Goal: Task Accomplishment & Management: Manage account settings

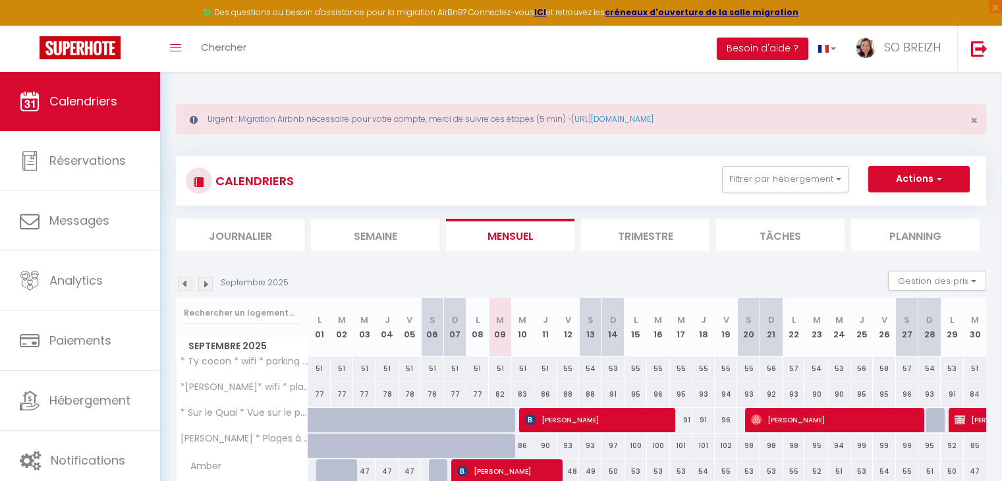
select select "0"
select select "25704"
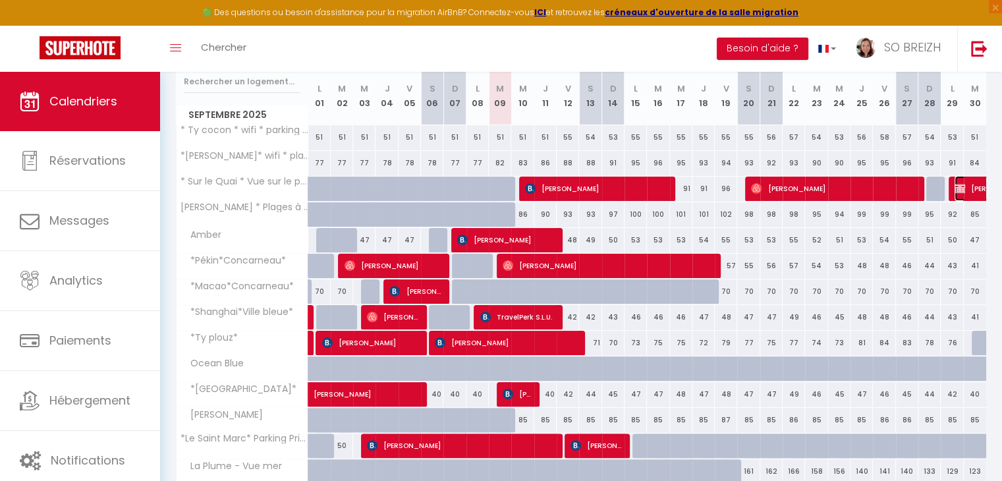
select select "KO"
select select "44409"
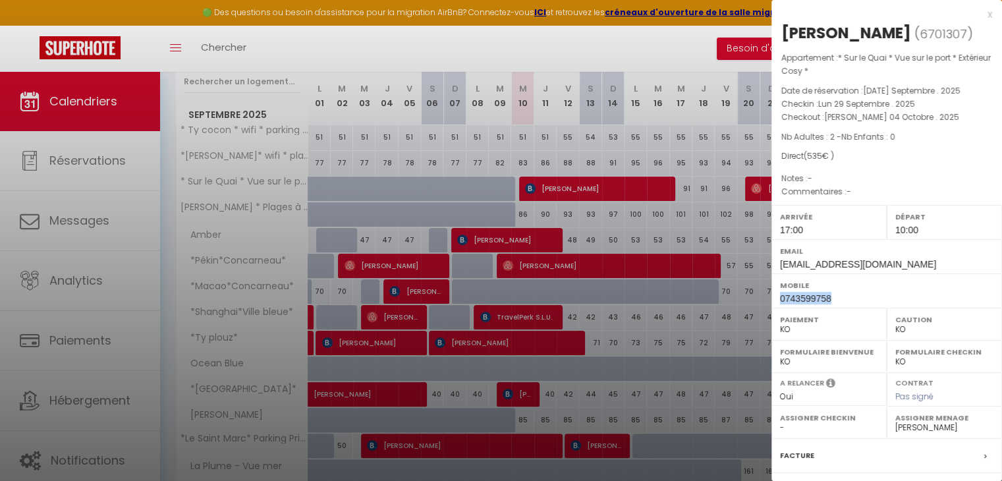
drag, startPoint x: 840, startPoint y: 317, endPoint x: 782, endPoint y: 315, distance: 58.0
click at [780, 308] on div "Mobile 0743599758" at bounding box center [886, 290] width 231 height 34
copy span "0743599758"
click at [979, 15] on div "x" at bounding box center [881, 15] width 221 height 16
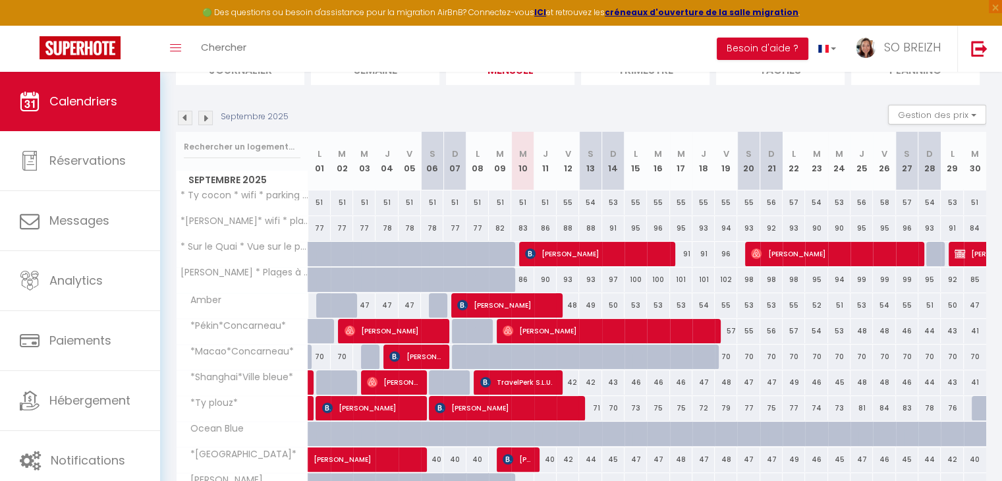
scroll to position [165, 0]
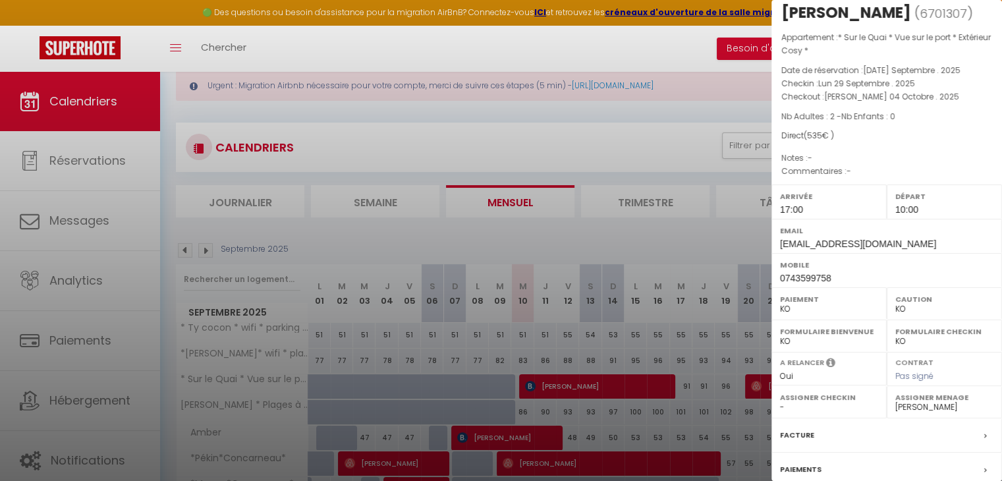
scroll to position [0, 0]
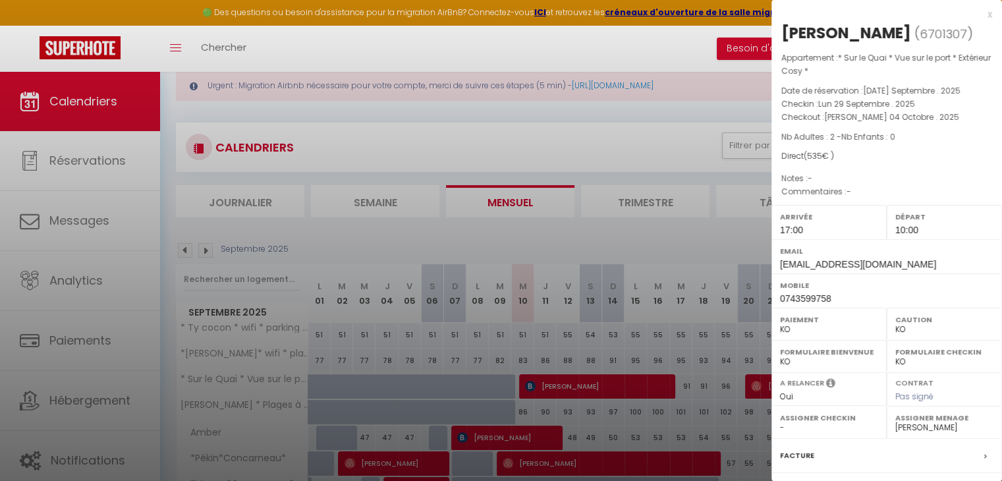
click at [978, 14] on div "x" at bounding box center [881, 15] width 221 height 16
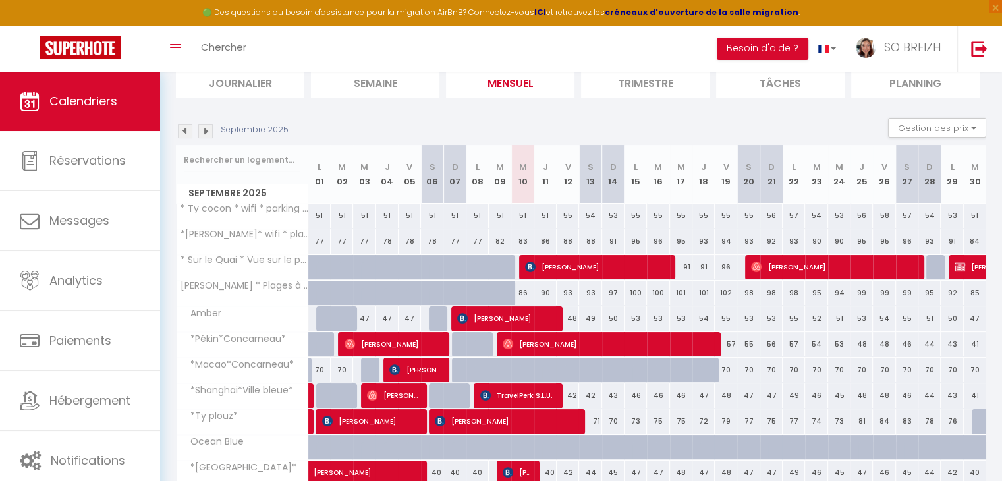
scroll to position [165, 0]
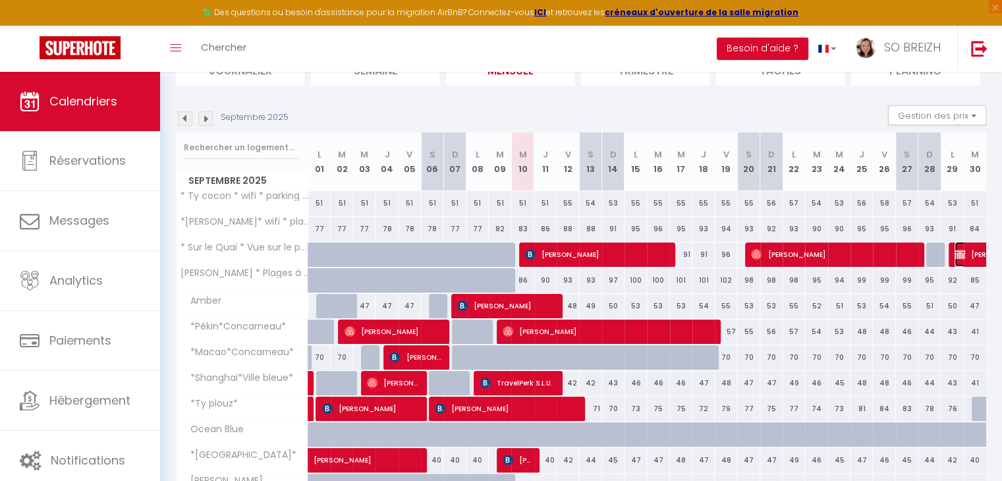
click at [962, 254] on img at bounding box center [959, 254] width 11 height 11
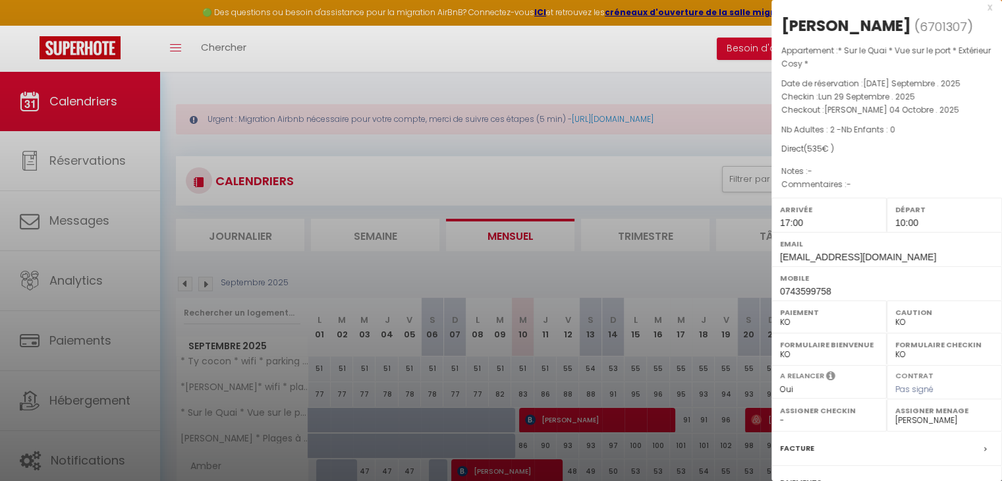
scroll to position [0, 0]
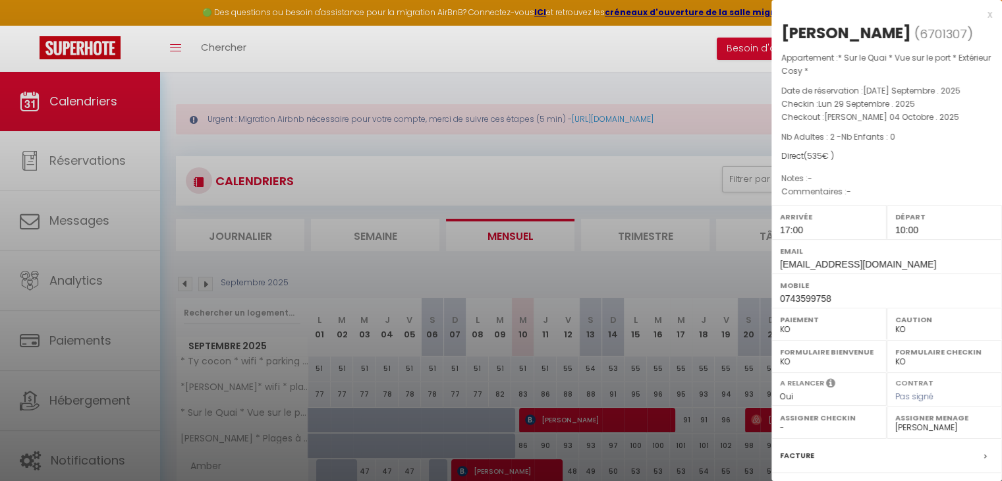
click at [979, 14] on div "x" at bounding box center [881, 15] width 221 height 16
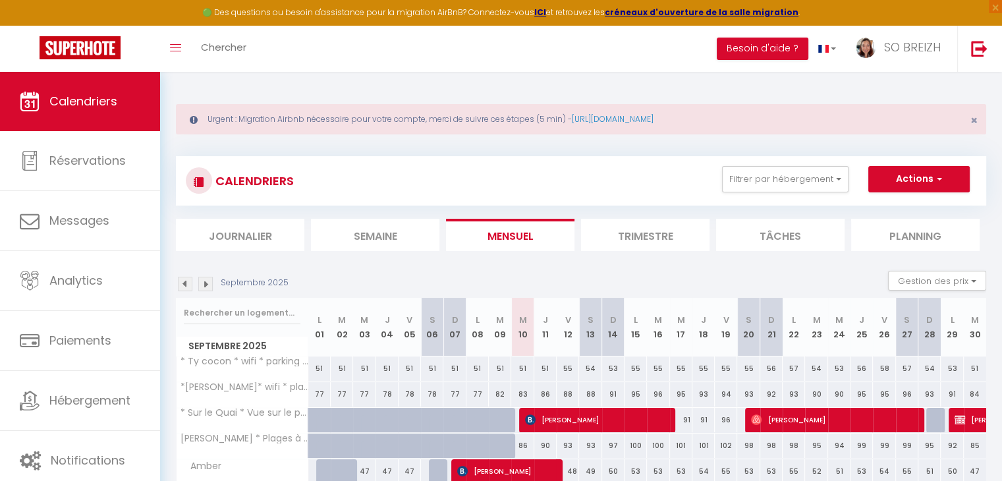
click at [205, 285] on img at bounding box center [205, 284] width 14 height 14
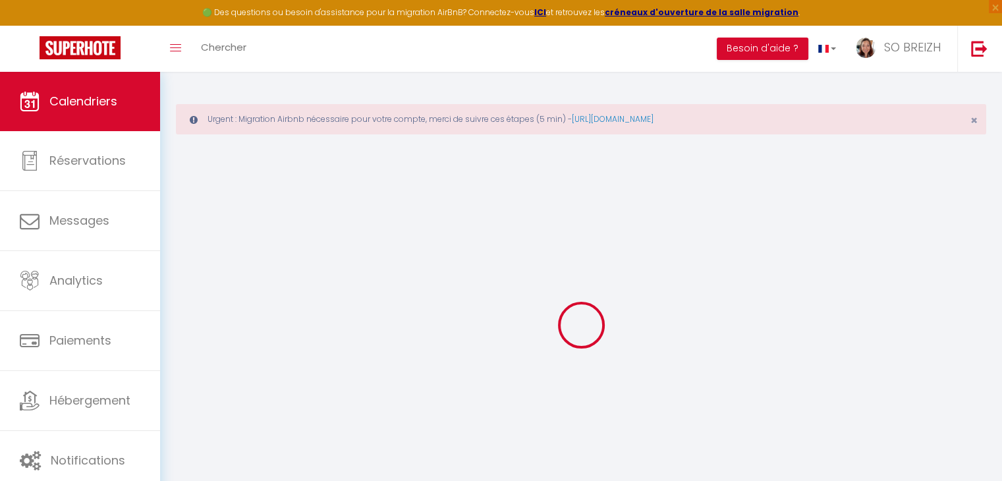
select select "KO"
select select "0"
select select "44409"
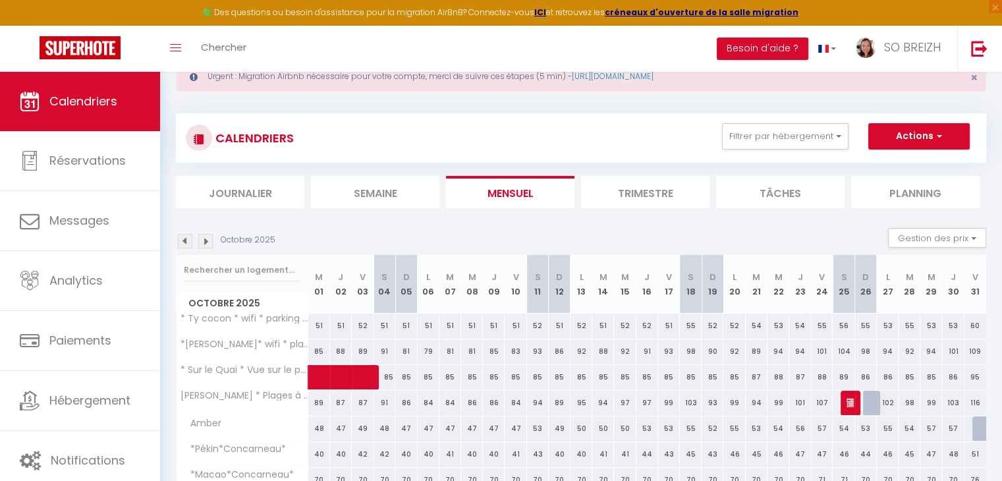
scroll to position [66, 0]
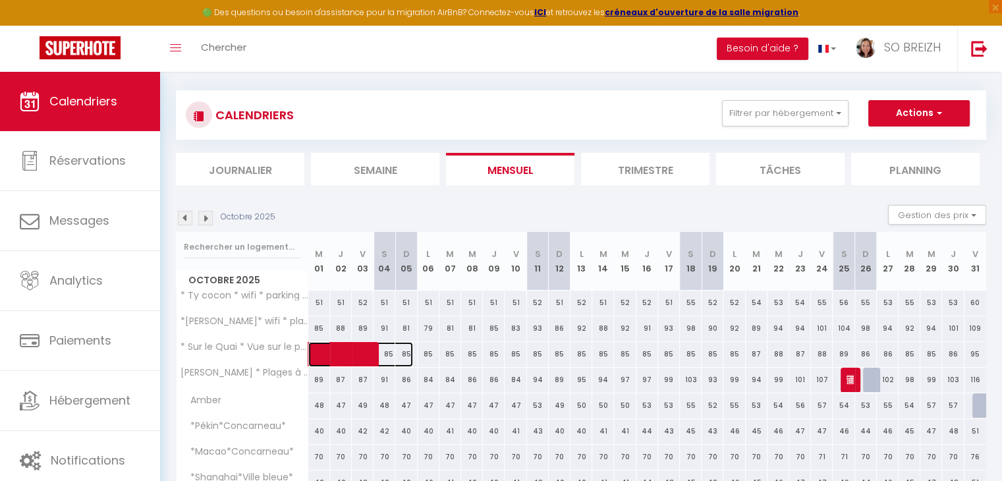
click at [339, 356] on span at bounding box center [367, 354] width 91 height 25
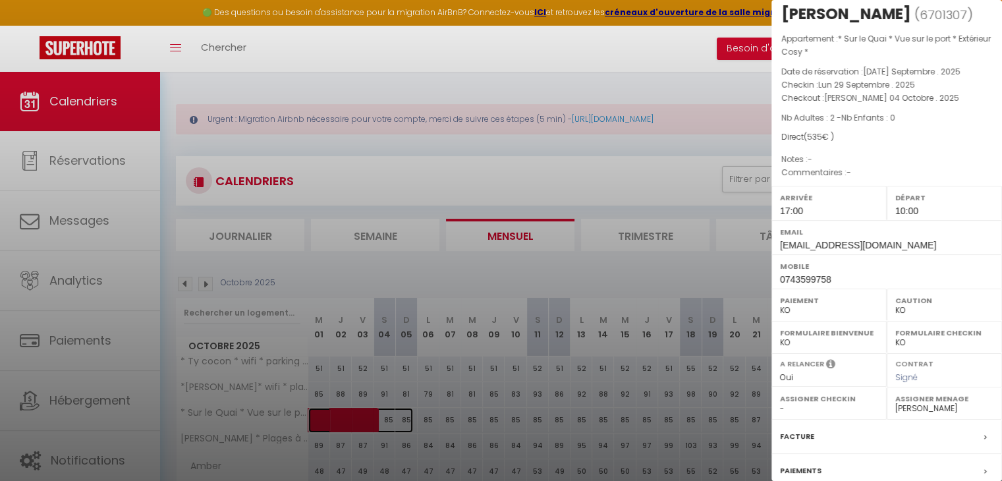
scroll to position [0, 0]
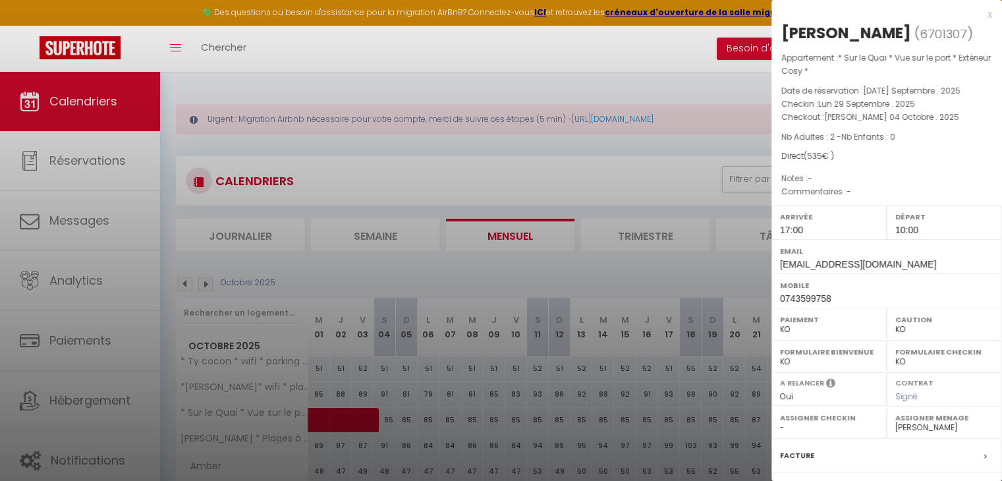
click at [979, 13] on div "x" at bounding box center [881, 15] width 221 height 16
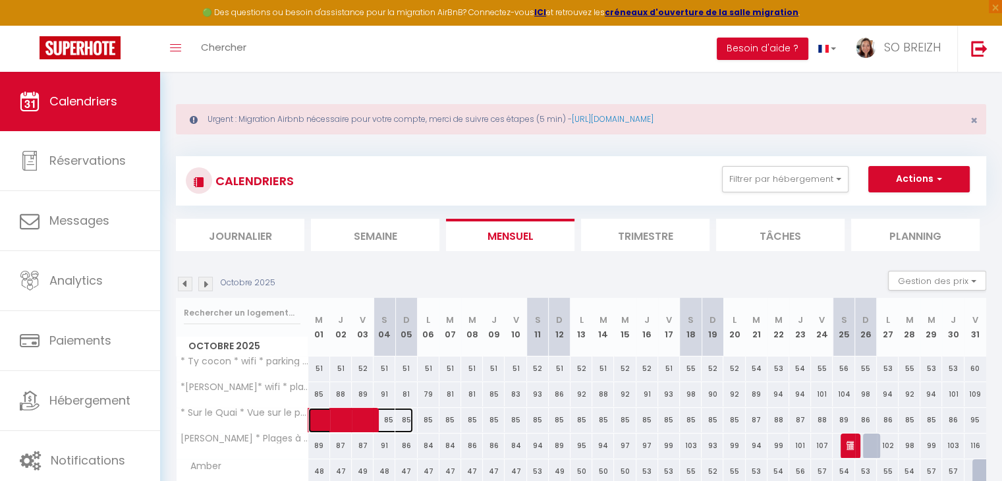
click at [339, 422] on span at bounding box center [367, 420] width 91 height 25
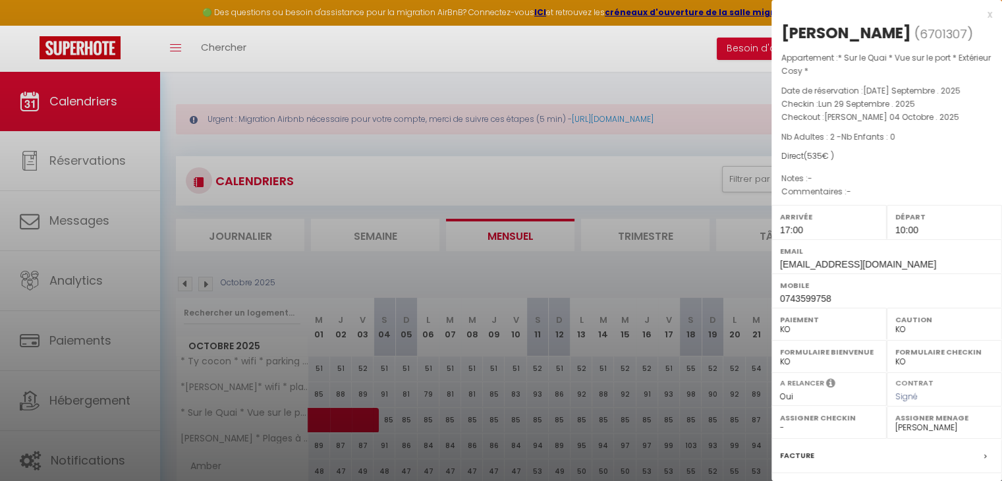
click at [979, 15] on div "x" at bounding box center [881, 15] width 221 height 16
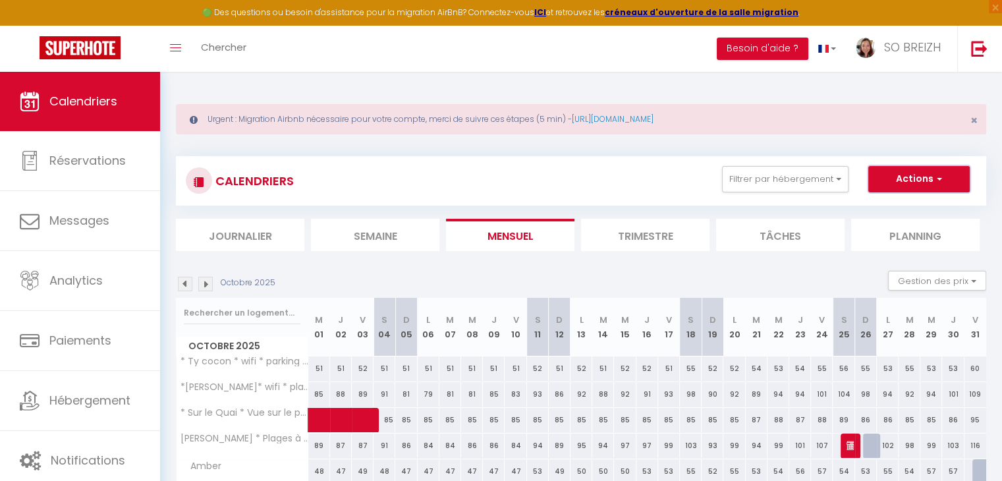
click at [938, 184] on span "button" at bounding box center [937, 178] width 8 height 13
click at [328, 414] on span at bounding box center [367, 420] width 91 height 25
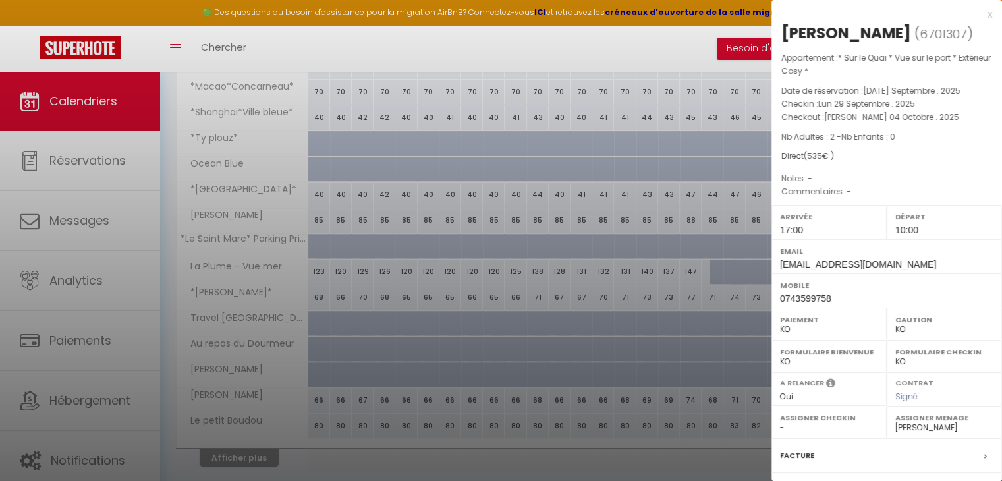
scroll to position [406, 0]
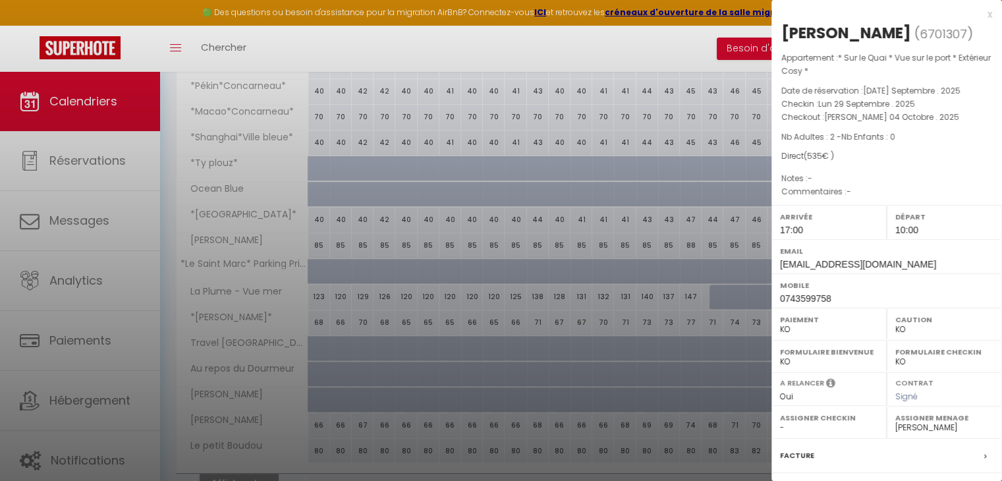
click at [981, 14] on div "x" at bounding box center [881, 15] width 221 height 16
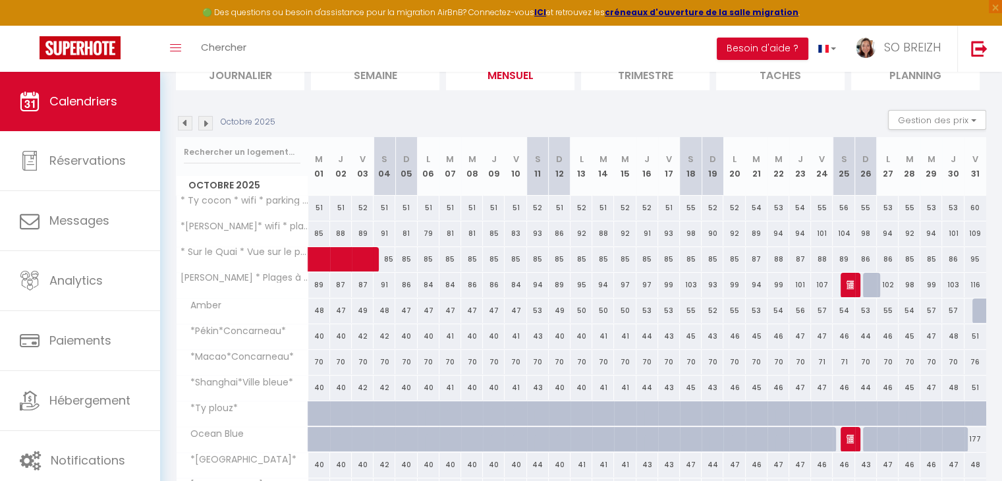
scroll to position [142, 0]
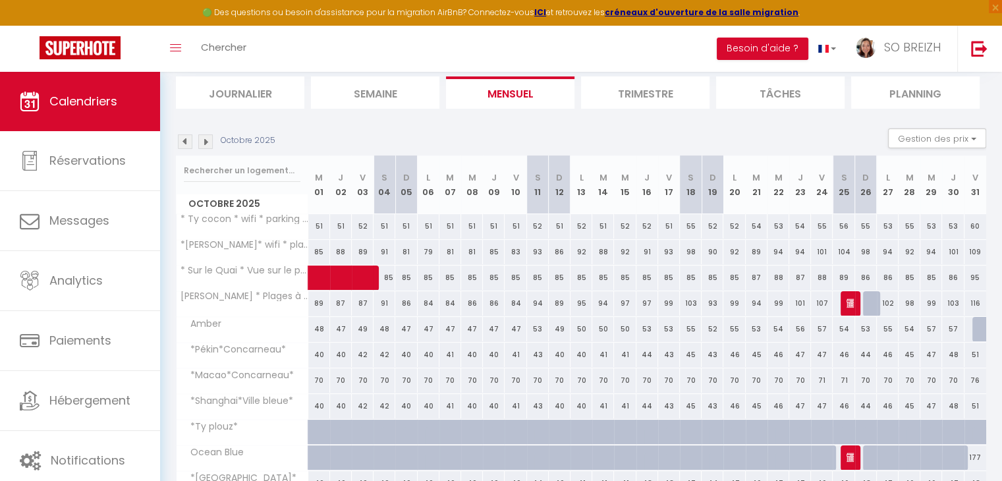
click at [186, 138] on img at bounding box center [185, 141] width 14 height 14
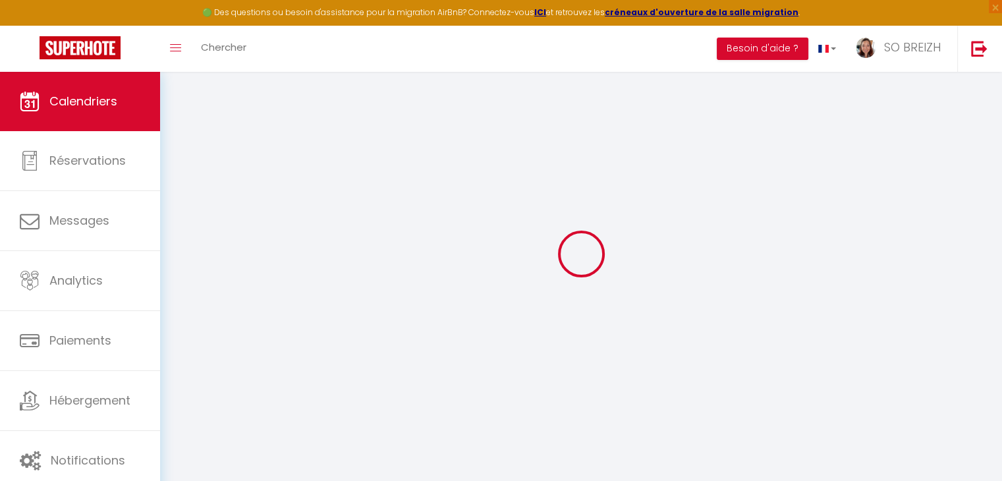
select select "KO"
select select "0"
select select "44409"
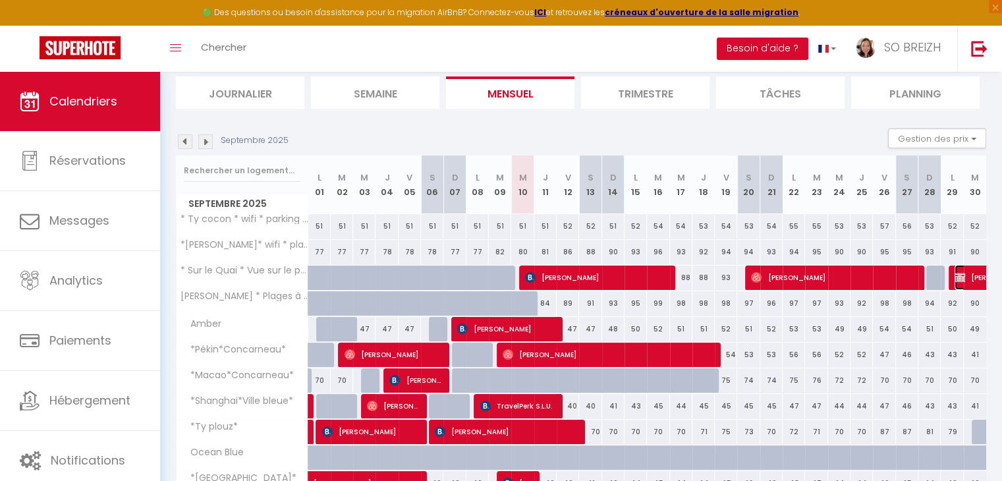
click at [962, 277] on img at bounding box center [959, 277] width 11 height 11
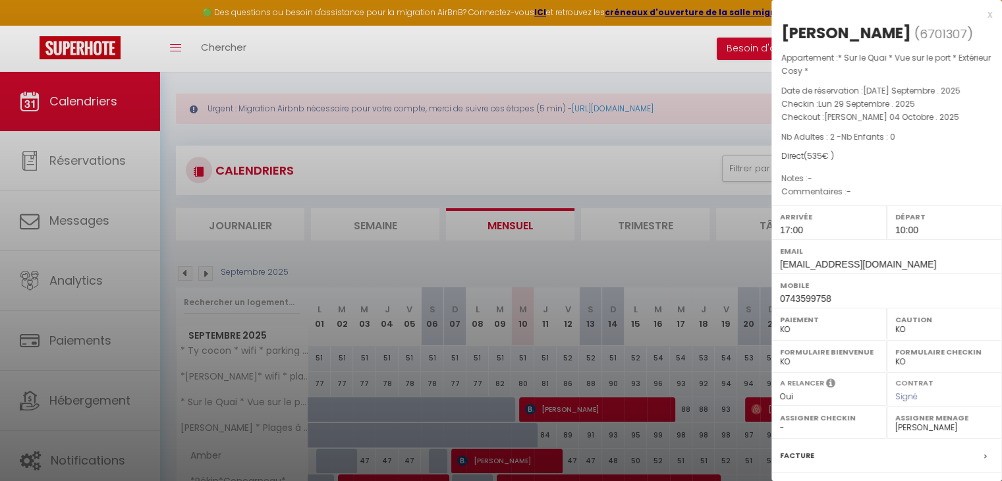
scroll to position [0, 0]
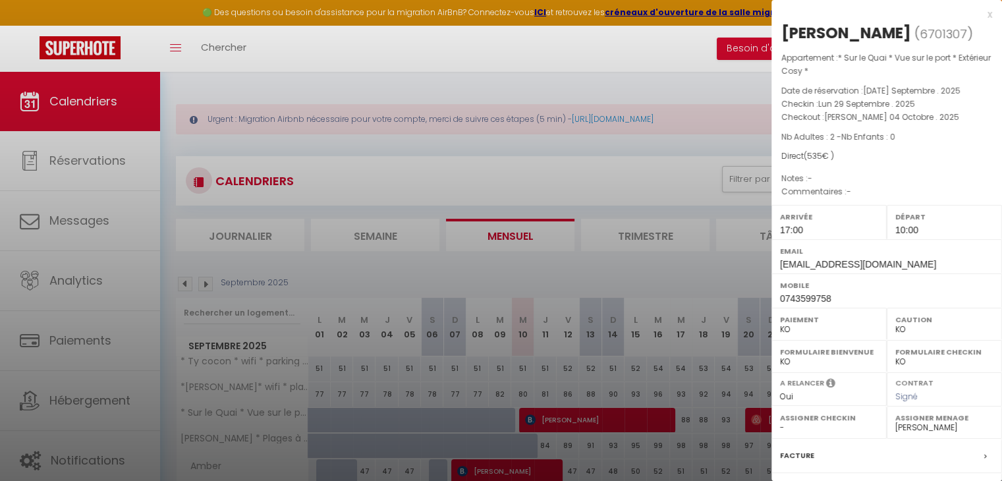
click at [978, 14] on div "x" at bounding box center [881, 15] width 221 height 16
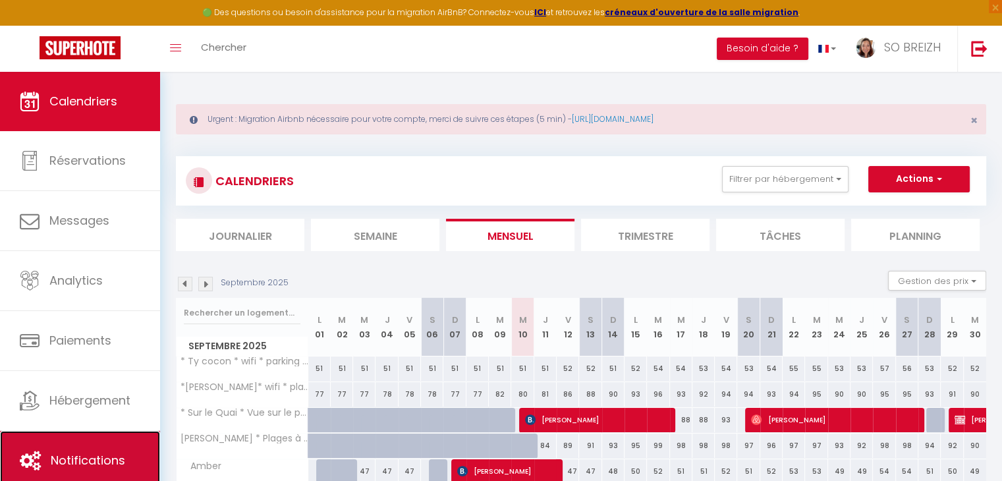
click at [84, 456] on span "Notifications" at bounding box center [88, 460] width 74 height 16
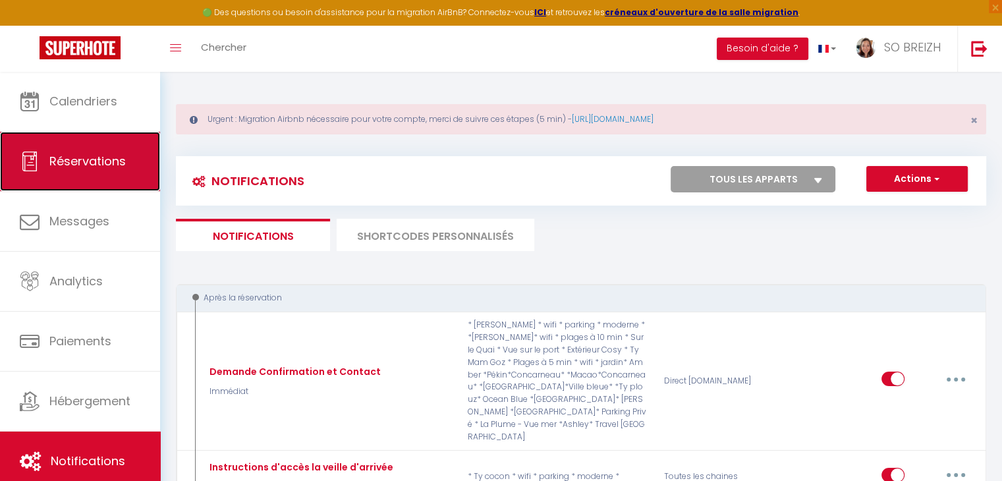
click at [90, 169] on link "Réservations" at bounding box center [80, 161] width 160 height 59
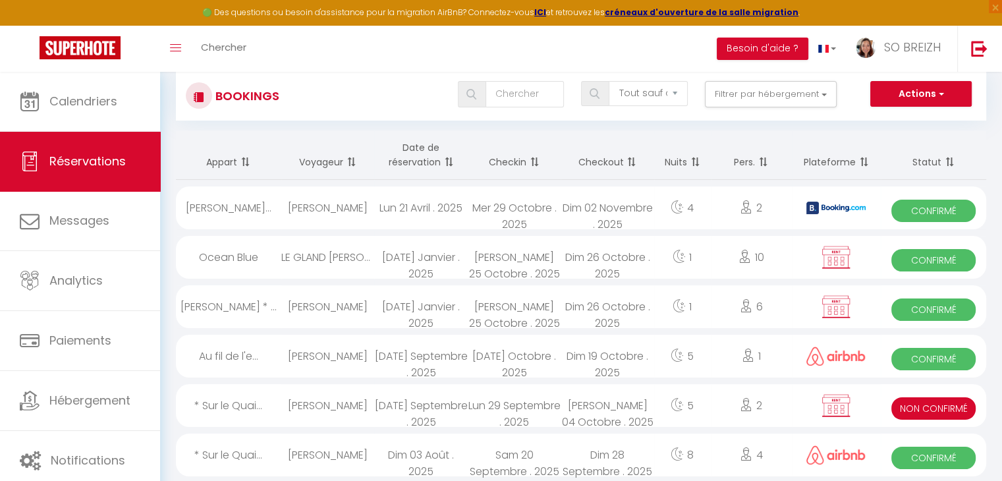
scroll to position [263, 0]
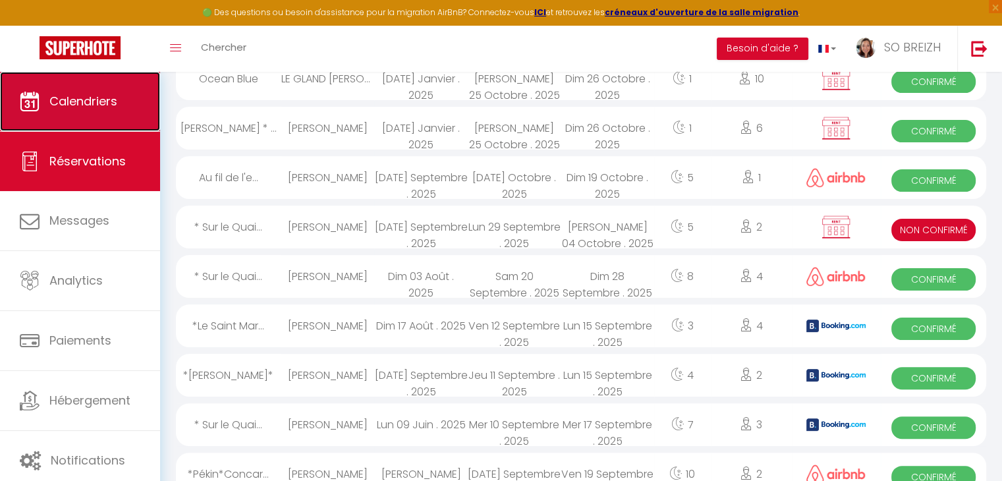
click at [103, 119] on link "Calendriers" at bounding box center [80, 101] width 160 height 59
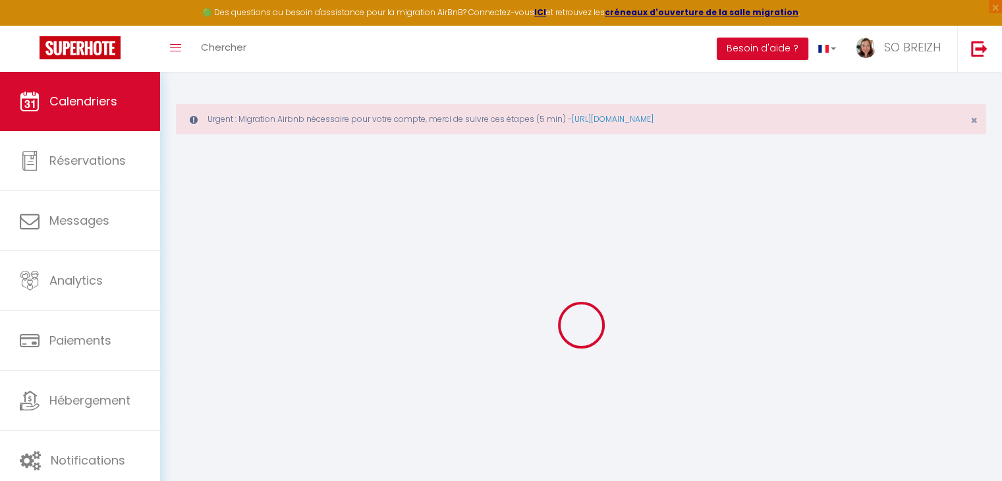
select select
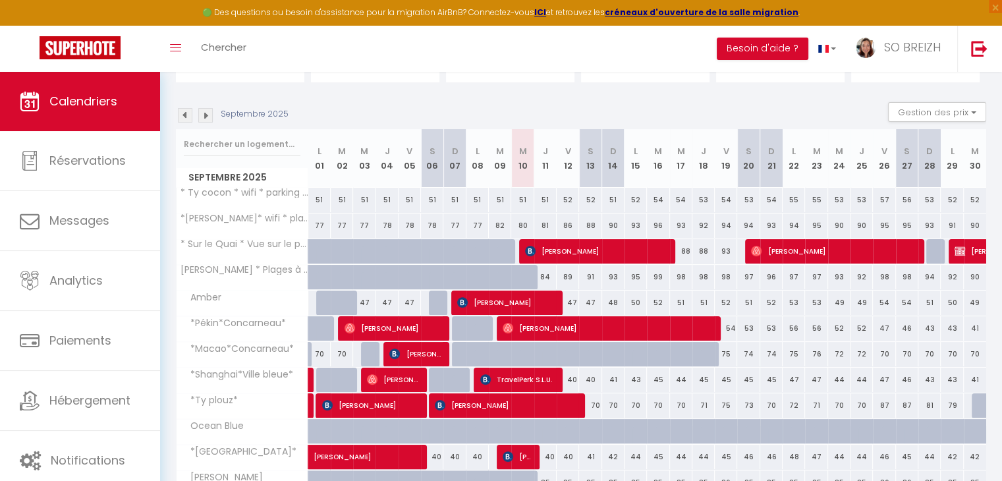
scroll to position [198, 0]
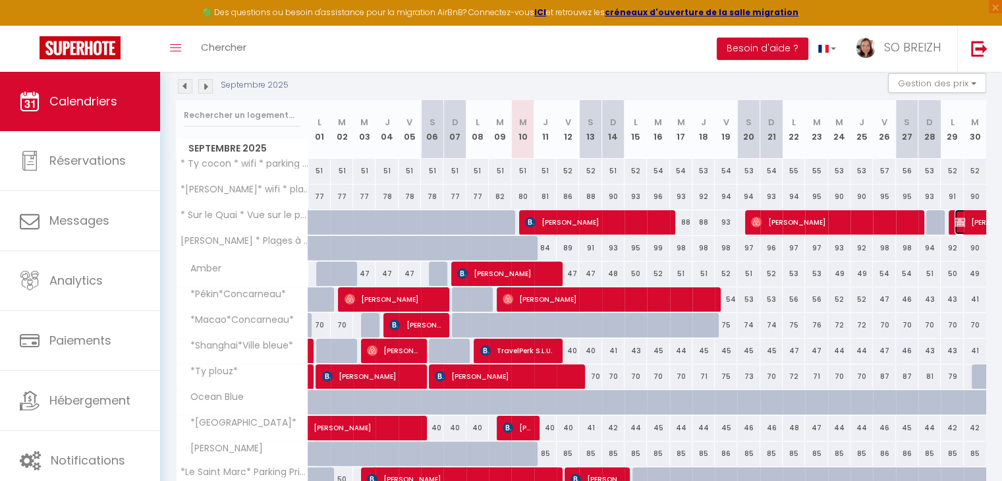
select select "KO"
select select "0"
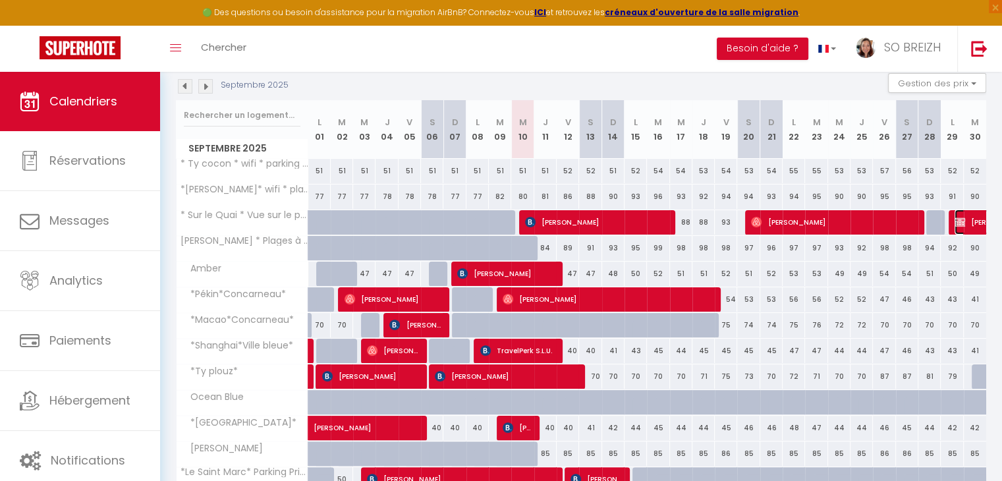
select select "1"
select select
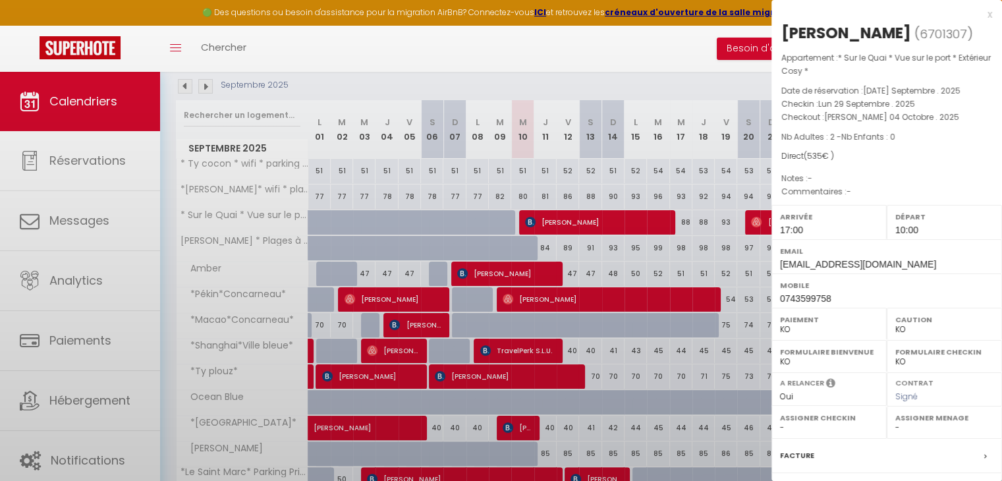
select select "44409"
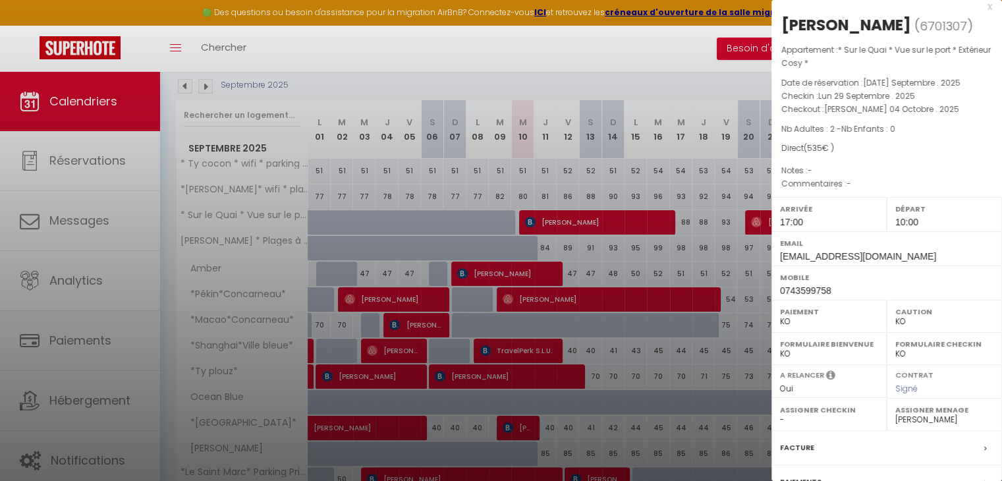
scroll to position [0, 0]
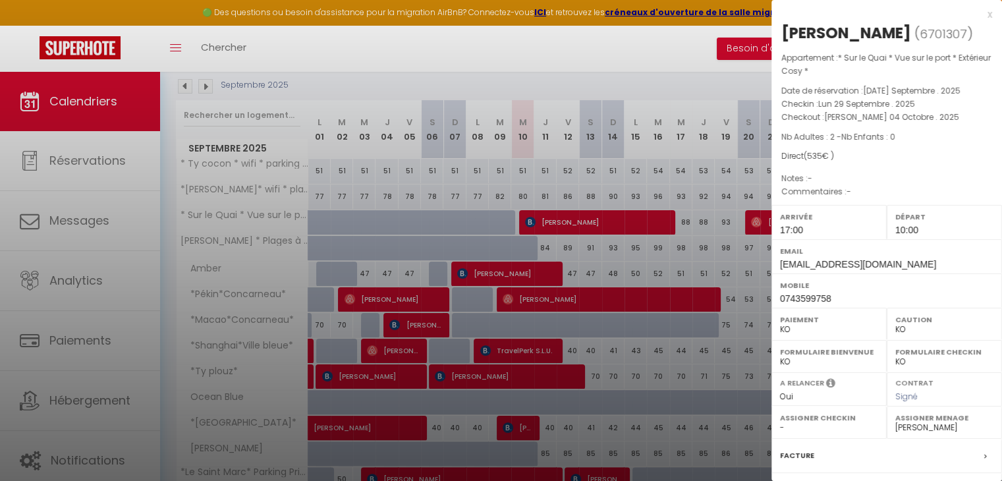
click at [977, 14] on div "x" at bounding box center [881, 15] width 221 height 16
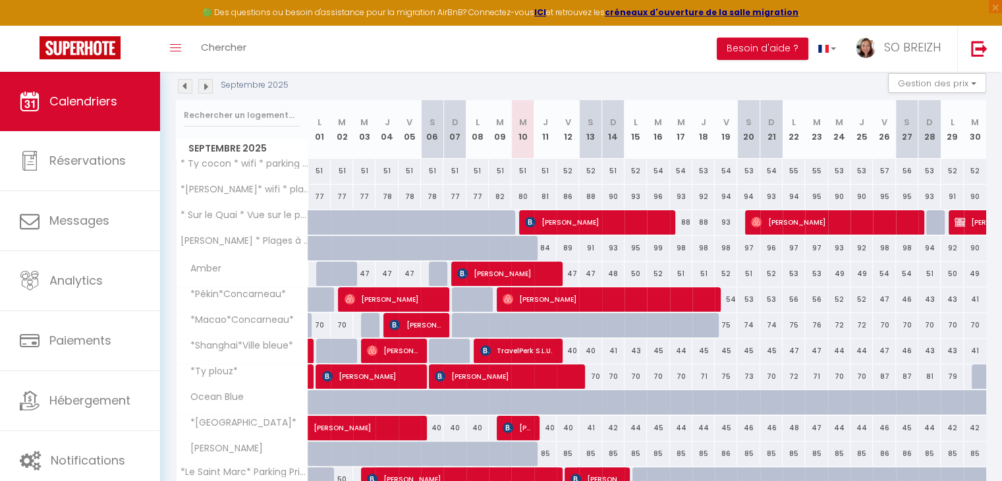
click at [183, 84] on img at bounding box center [185, 86] width 14 height 14
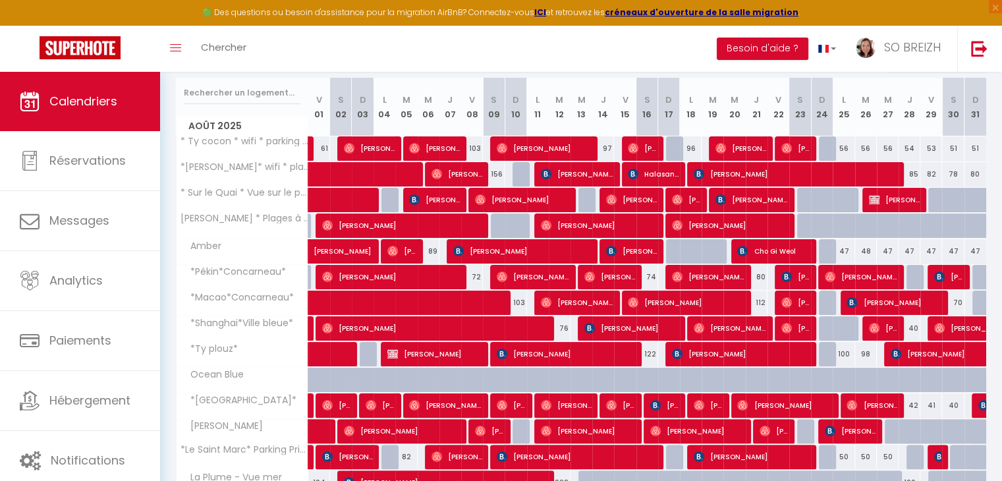
scroll to position [198, 0]
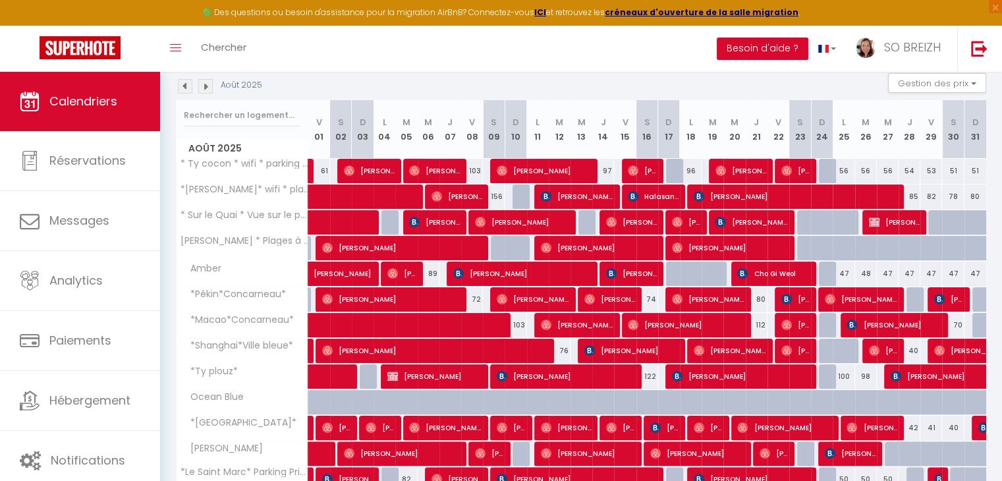
click at [187, 88] on img at bounding box center [185, 86] width 14 height 14
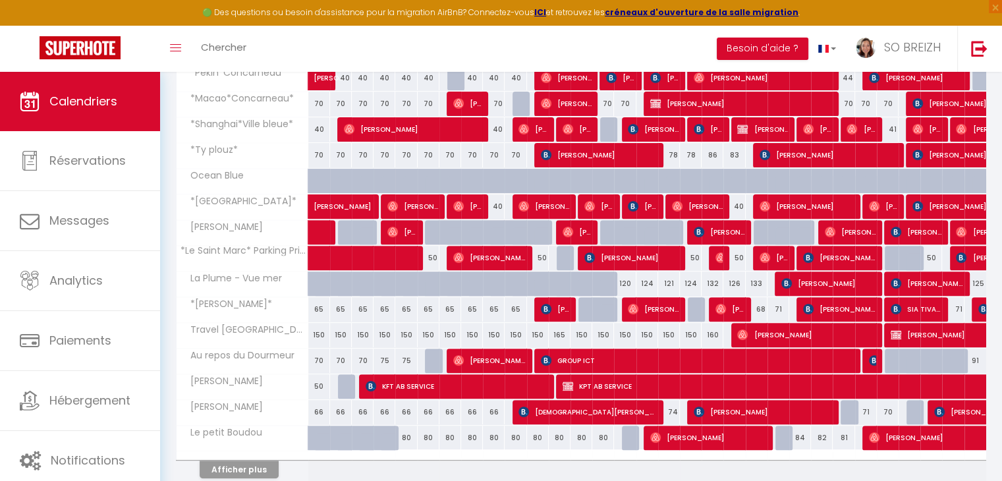
scroll to position [461, 0]
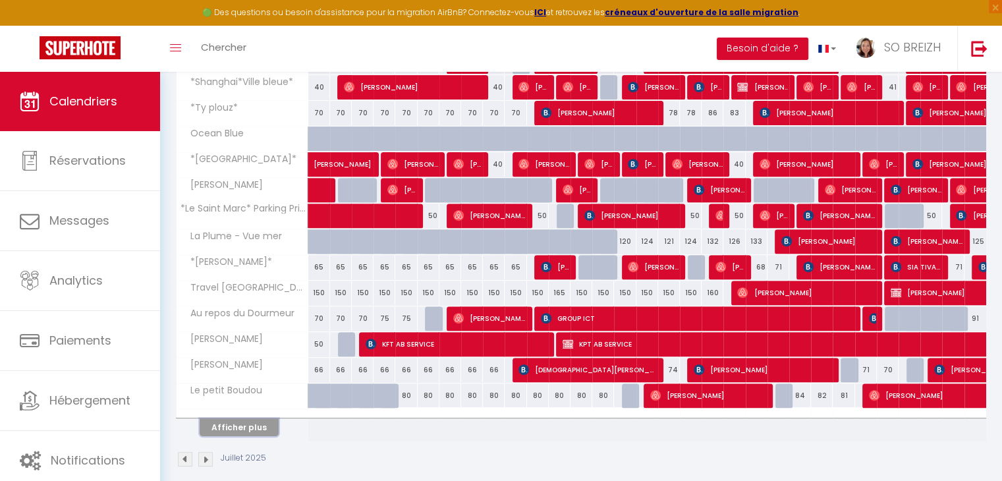
click at [225, 423] on button "Afficher plus" at bounding box center [239, 427] width 79 height 18
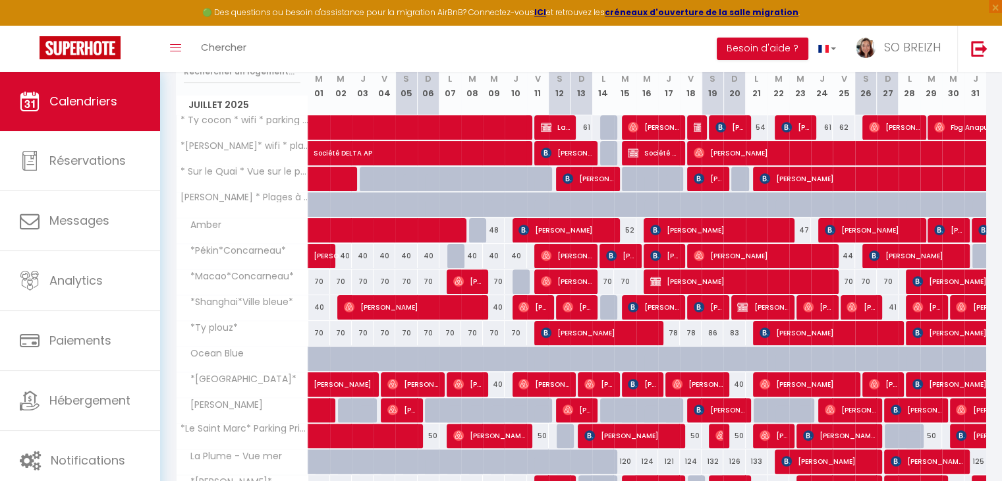
scroll to position [238, 0]
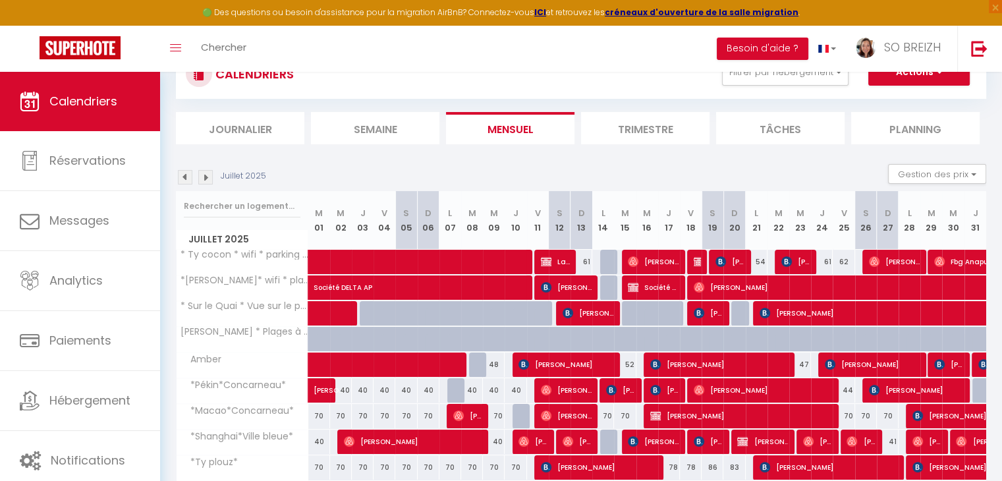
click at [188, 176] on img at bounding box center [185, 177] width 14 height 14
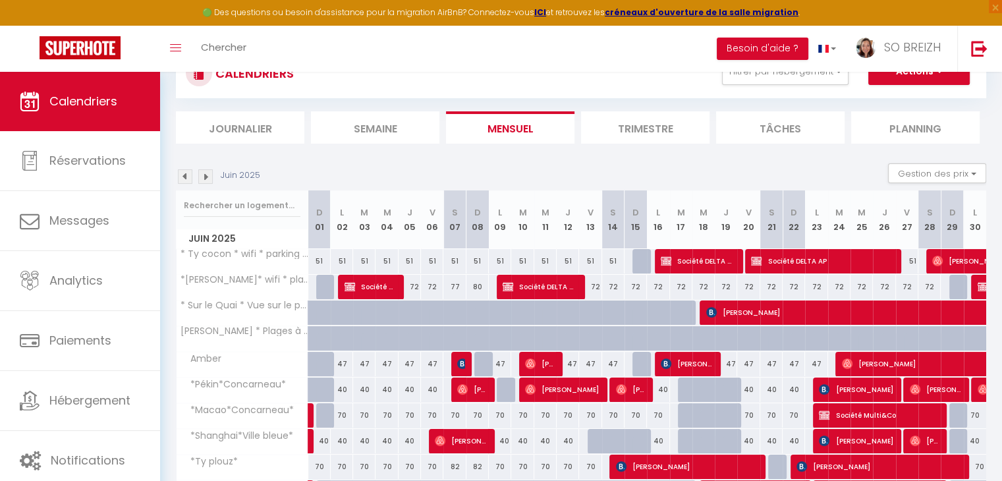
scroll to position [107, 0]
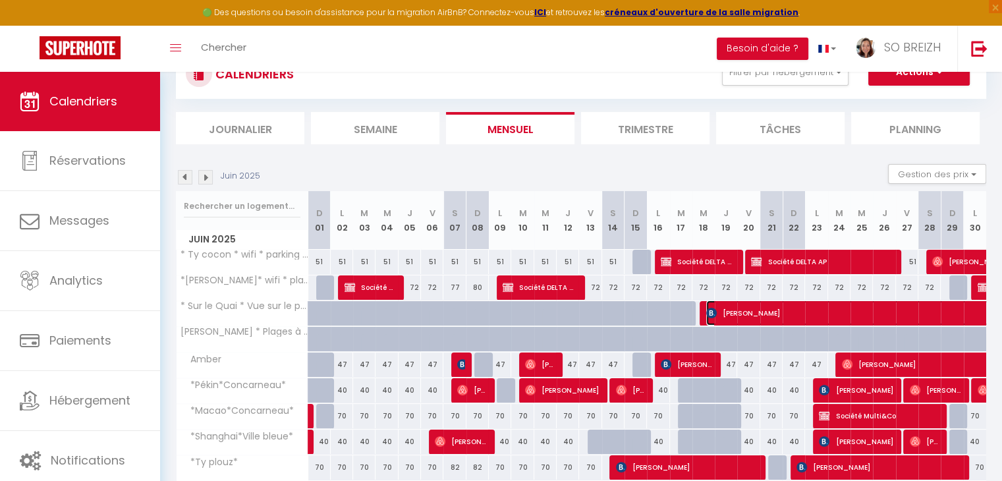
click at [772, 312] on span "[PERSON_NAME]" at bounding box center [933, 312] width 454 height 25
select select "OK"
select select
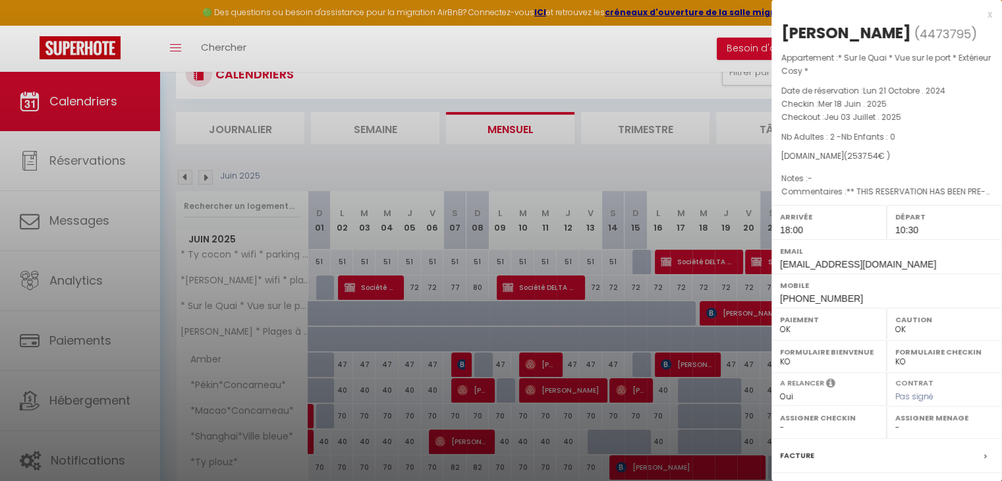
click at [979, 14] on div "x" at bounding box center [881, 15] width 221 height 16
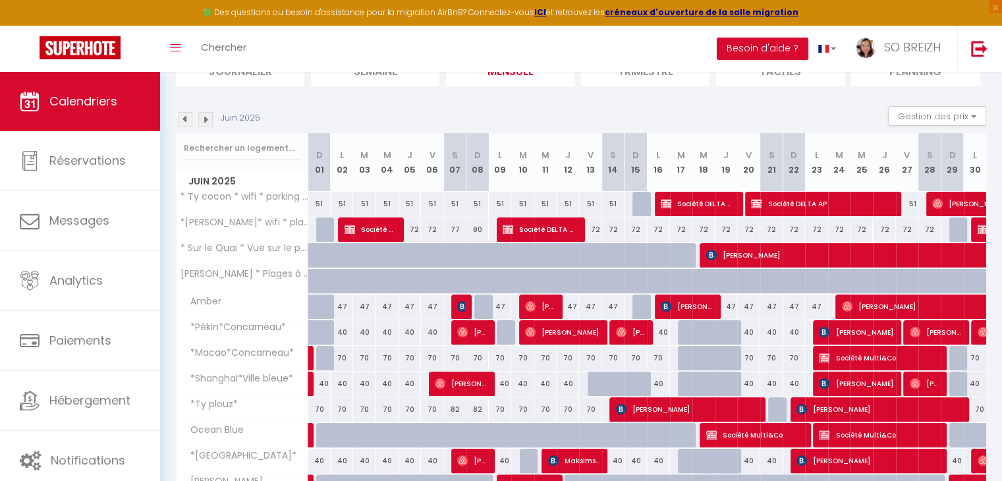
scroll to position [142, 0]
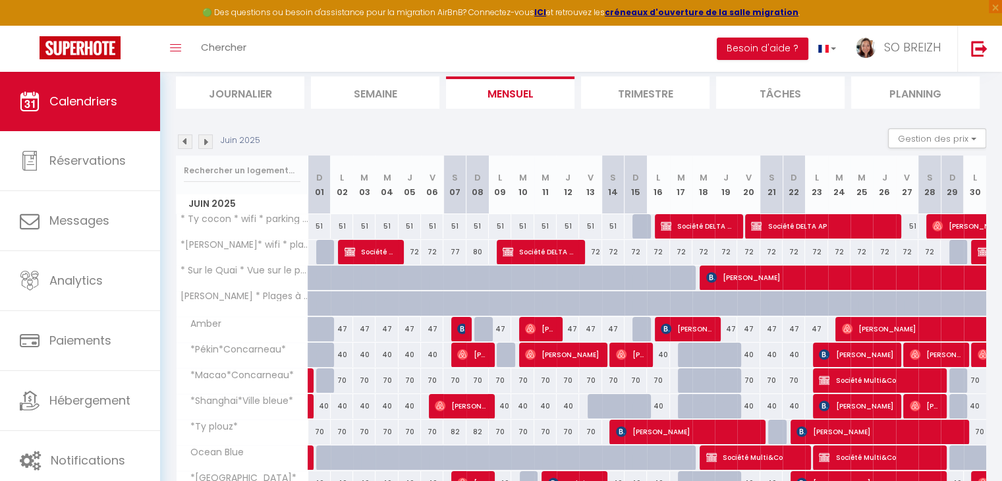
click at [207, 138] on img at bounding box center [205, 141] width 14 height 14
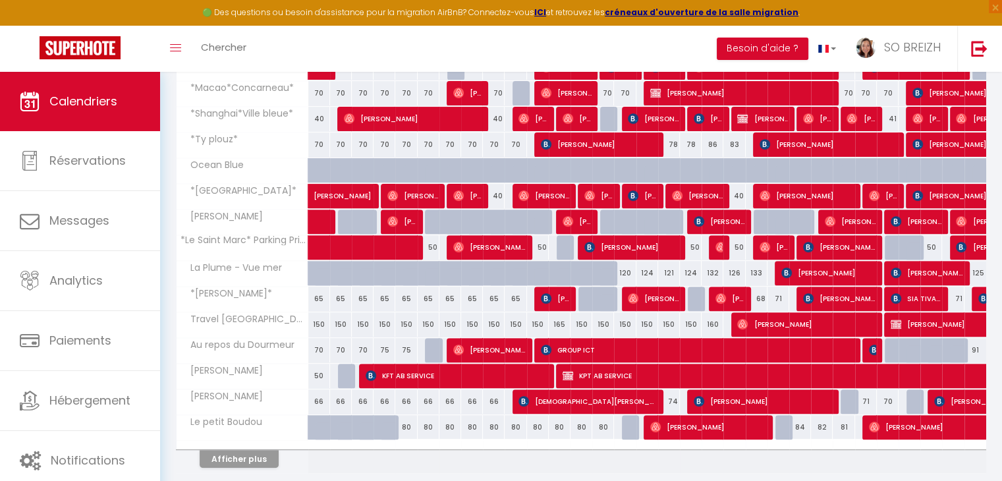
scroll to position [472, 0]
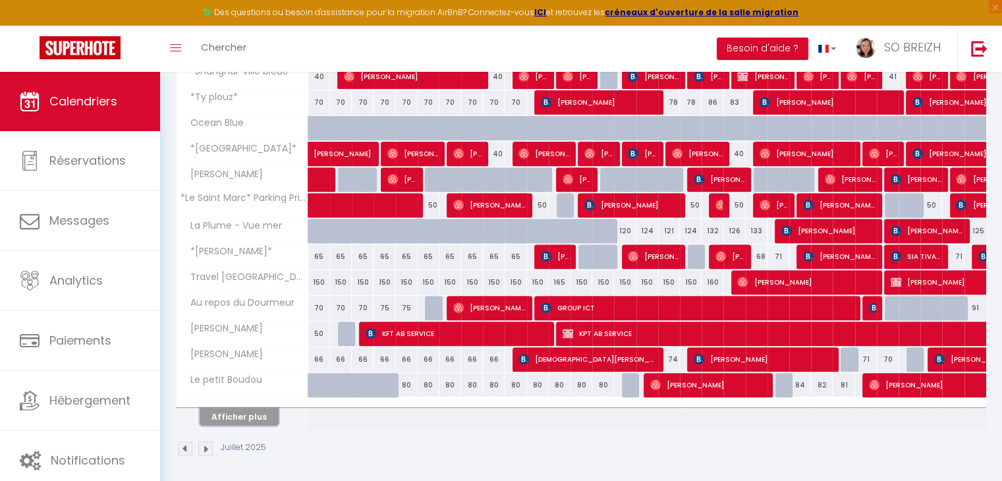
click at [248, 410] on button "Afficher plus" at bounding box center [239, 417] width 79 height 18
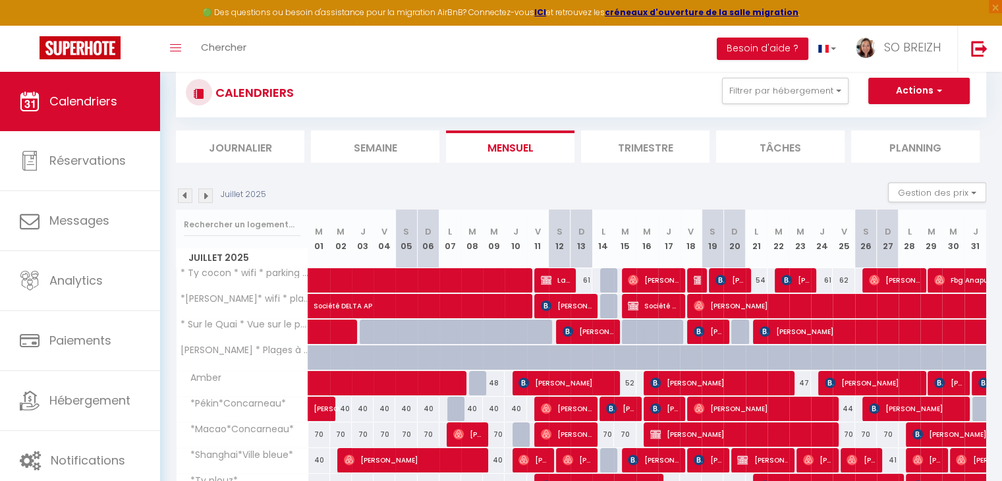
scroll to position [41, 0]
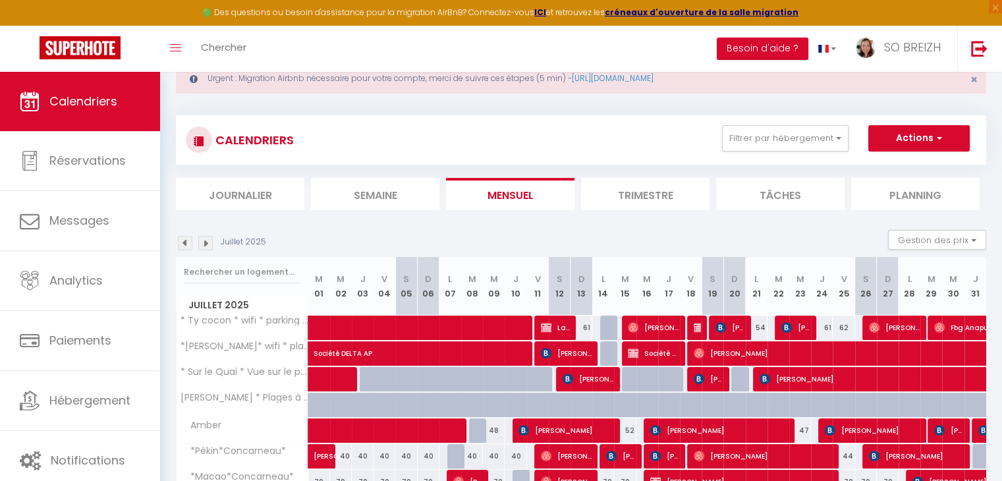
click at [205, 240] on img at bounding box center [205, 243] width 14 height 14
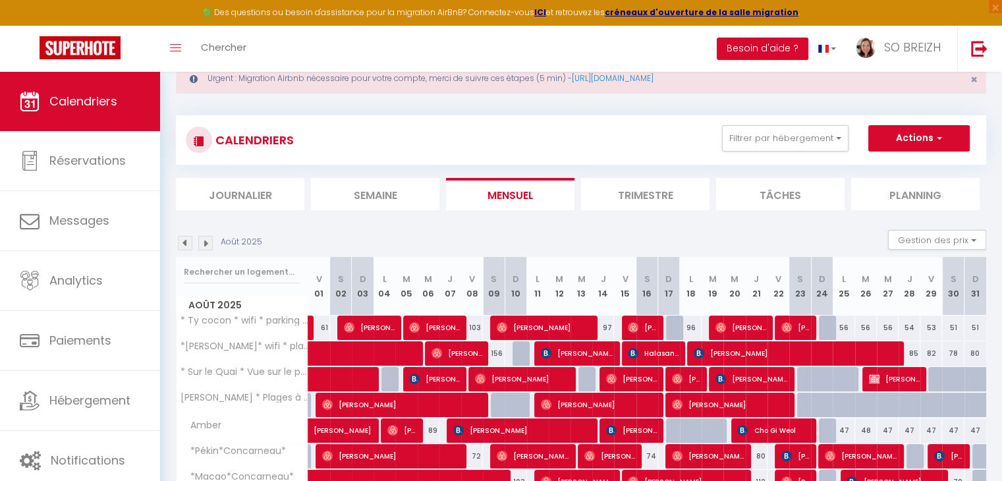
click at [205, 246] on img at bounding box center [205, 243] width 14 height 14
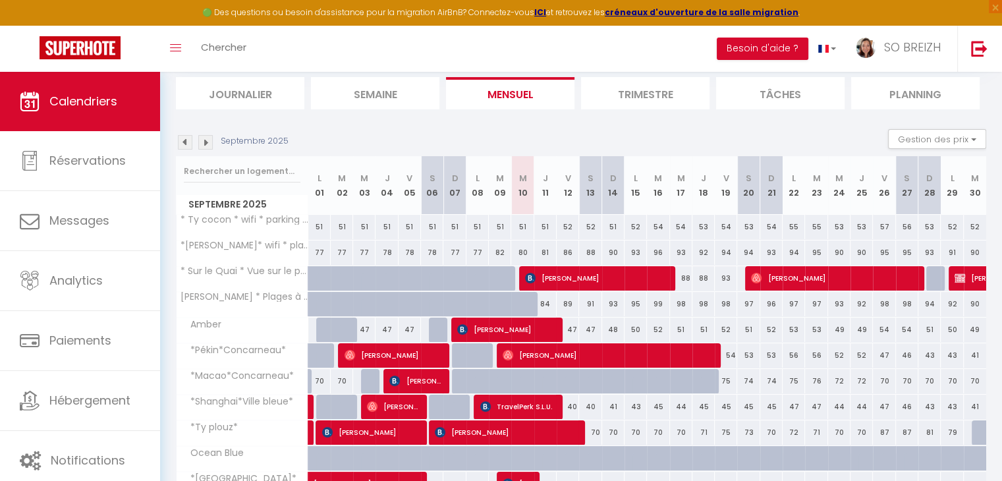
scroll to position [173, 0]
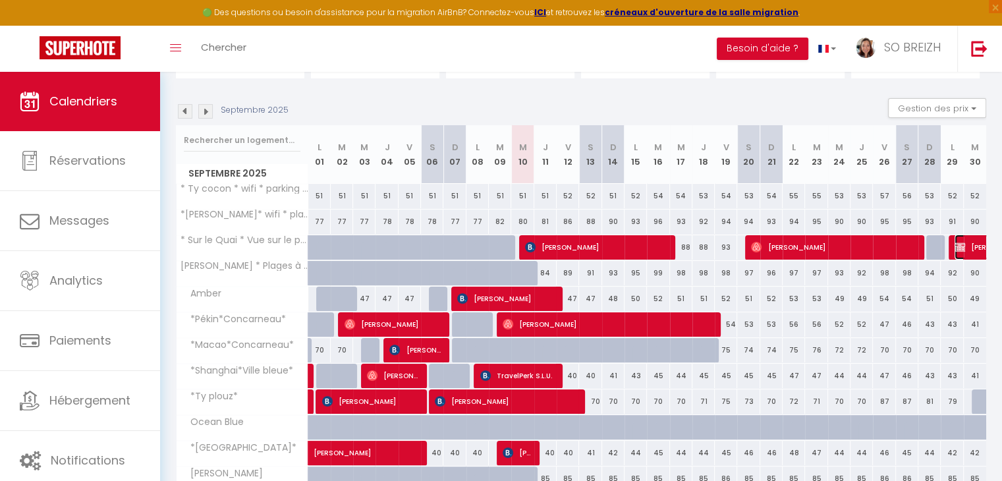
select select "KO"
select select "44409"
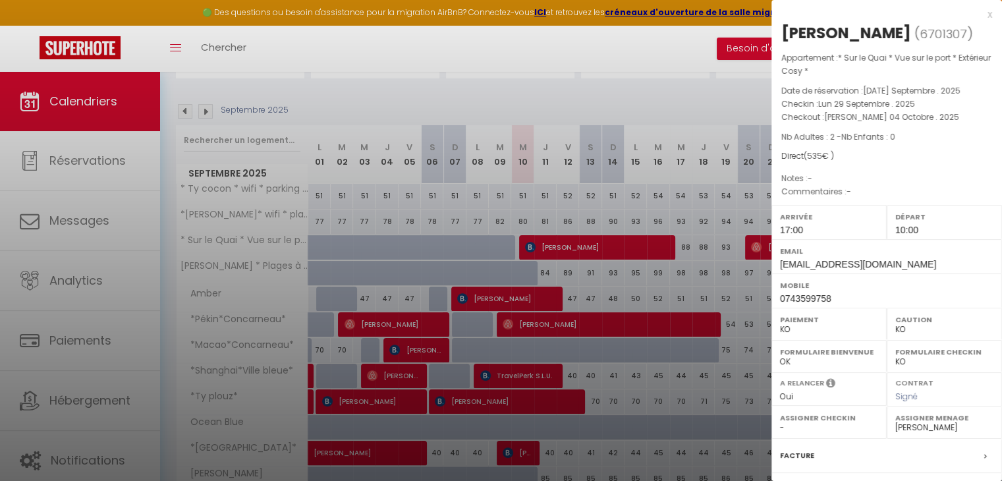
scroll to position [165, 0]
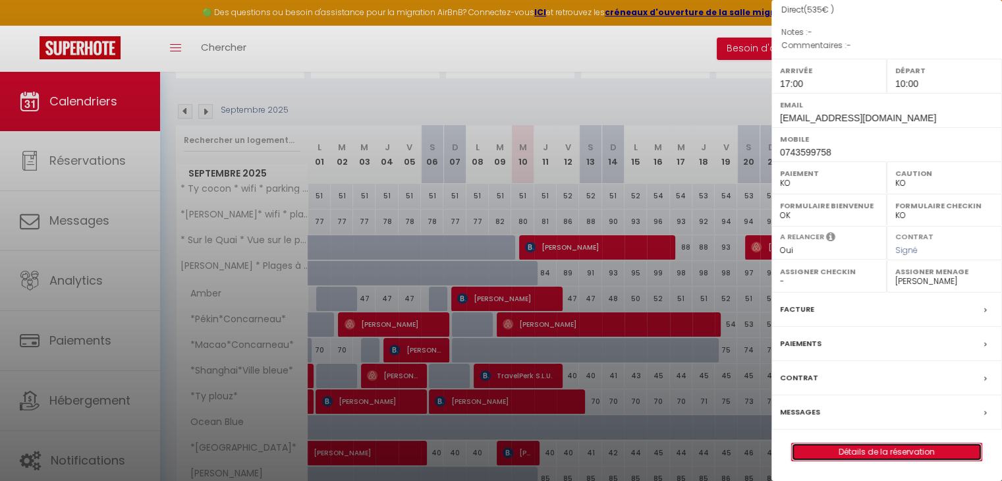
click at [888, 456] on link "Détails de la réservation" at bounding box center [887, 451] width 190 height 17
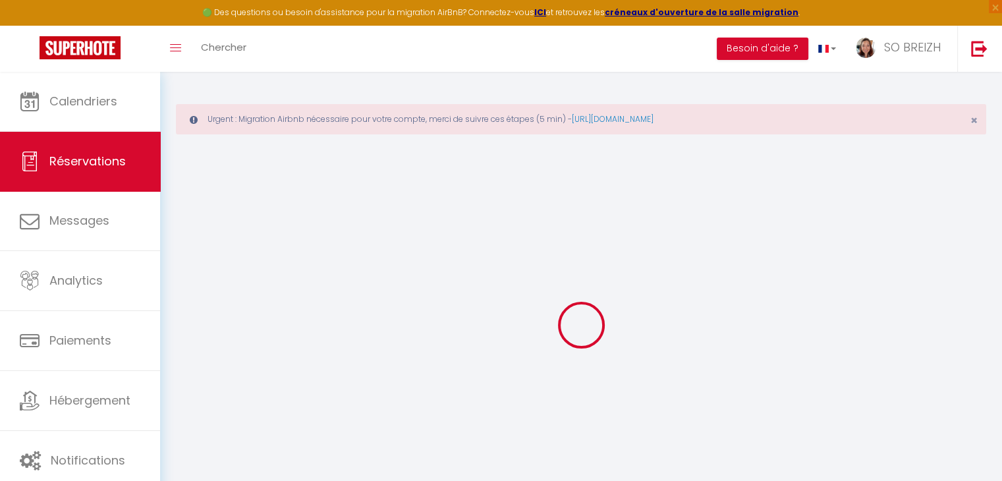
type input "[PERSON_NAME]"
type input "DELAPLACE"
type input "[EMAIL_ADDRESS][DOMAIN_NAME]"
type input "0743599758"
type input "93150"
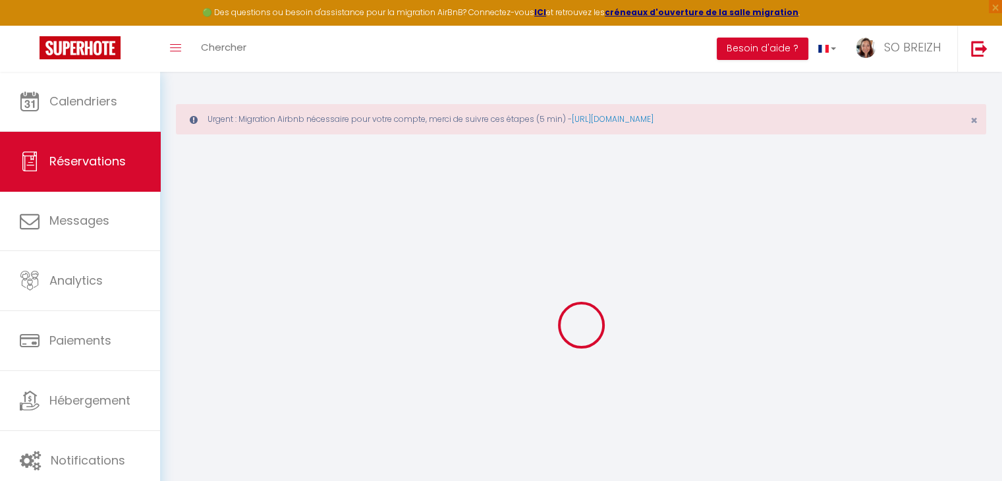
type input "[STREET_ADDRESS][PERSON_NAME]"
type input "LE BLANC-MESNIL"
select select "FR"
select select "45453"
select select "2"
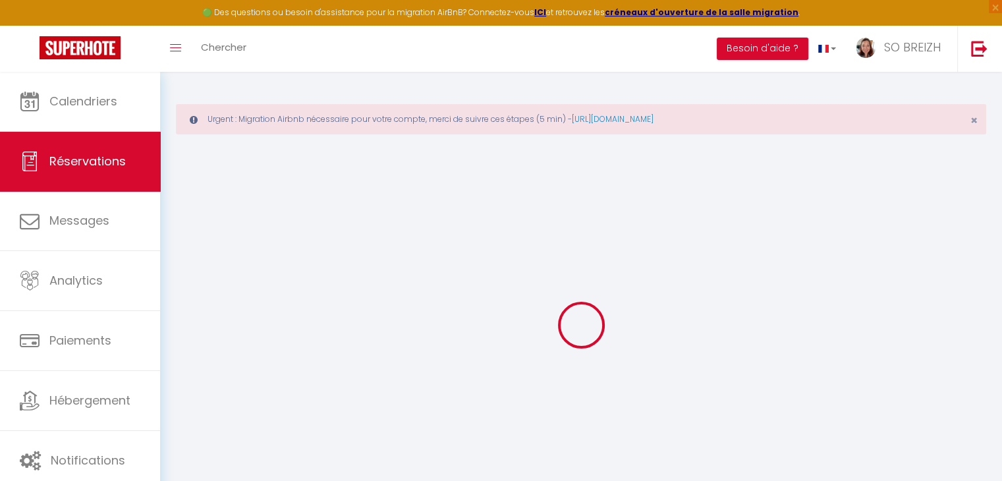
type input "Lun 29 Septembre 2025"
select select
type input "[PERSON_NAME] 04 Octobre 2025"
select select
type input "2"
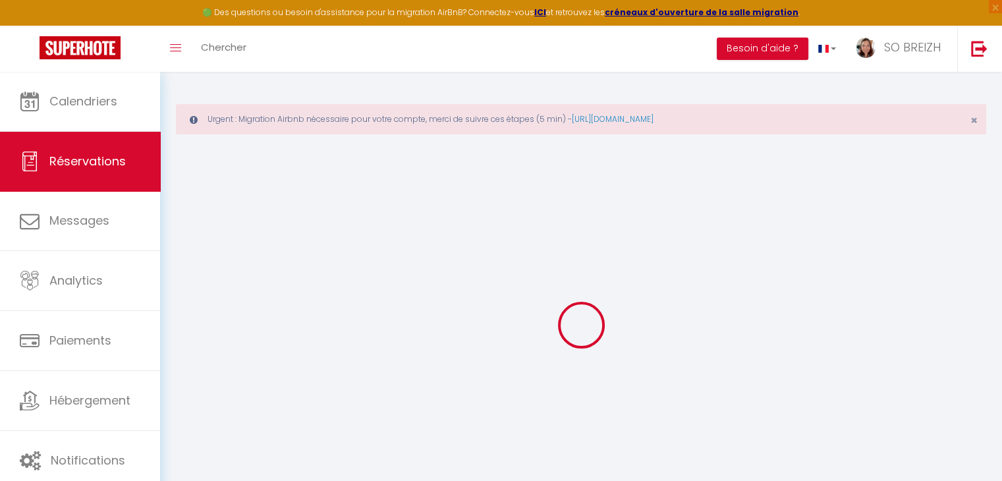
select select "10"
select select
type input "425"
checkbox input "true"
type input "535"
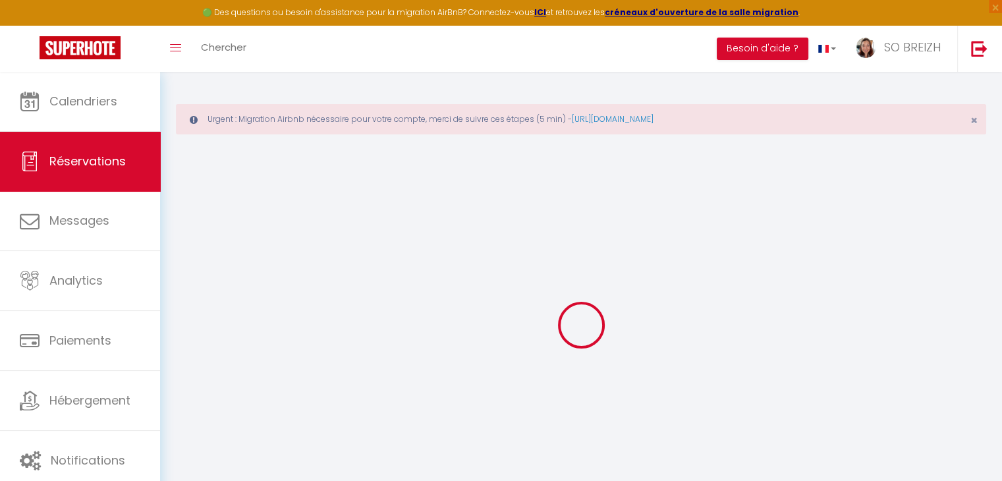
type input "50"
type input "35"
type input "0"
select select
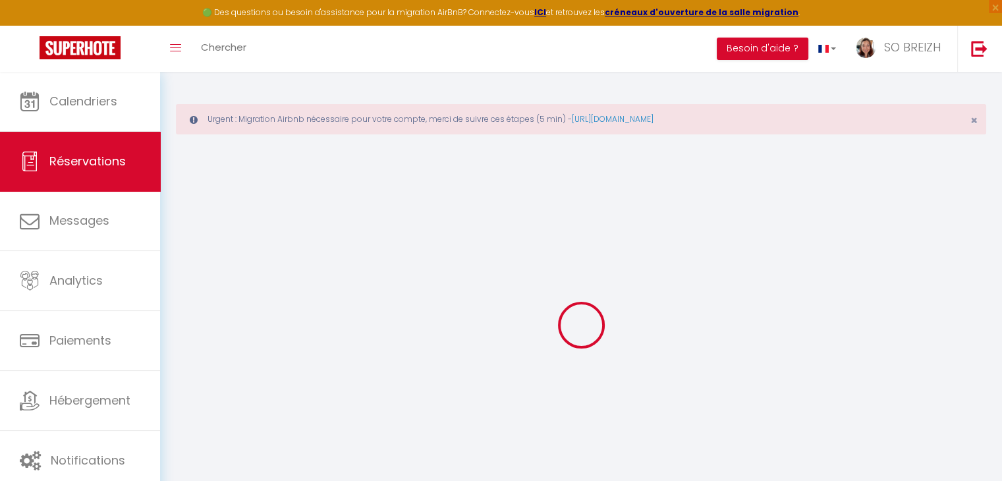
select select "14"
checkbox input "true"
select select
checkbox input "true"
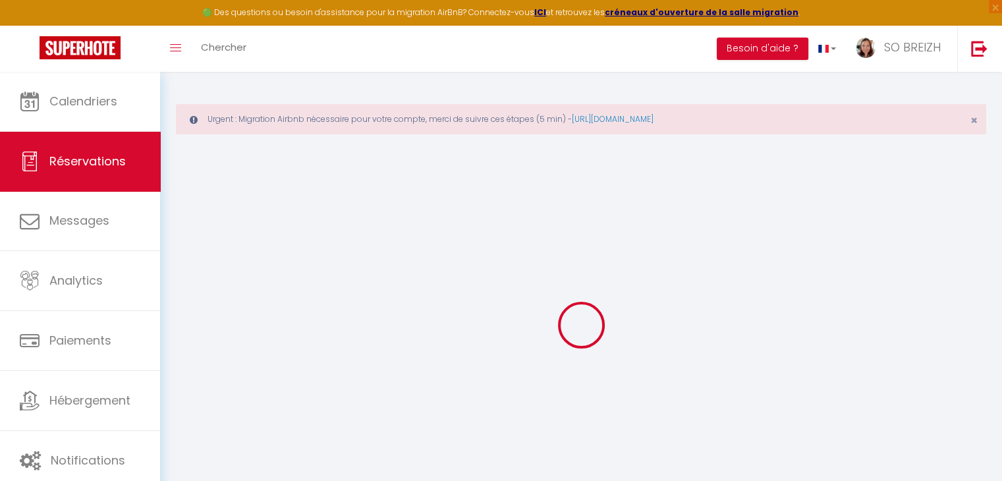
select select
checkbox input "true"
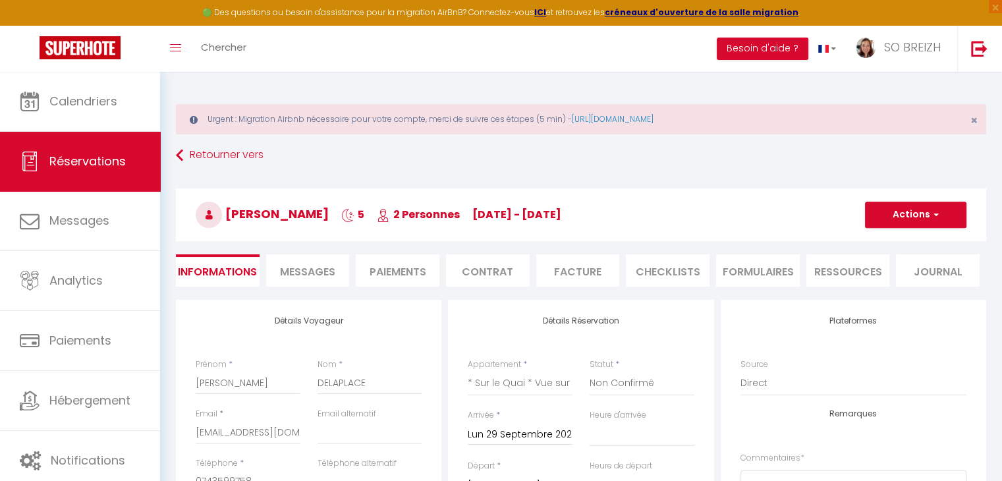
select select
checkbox input "true"
type input "95"
type input "15"
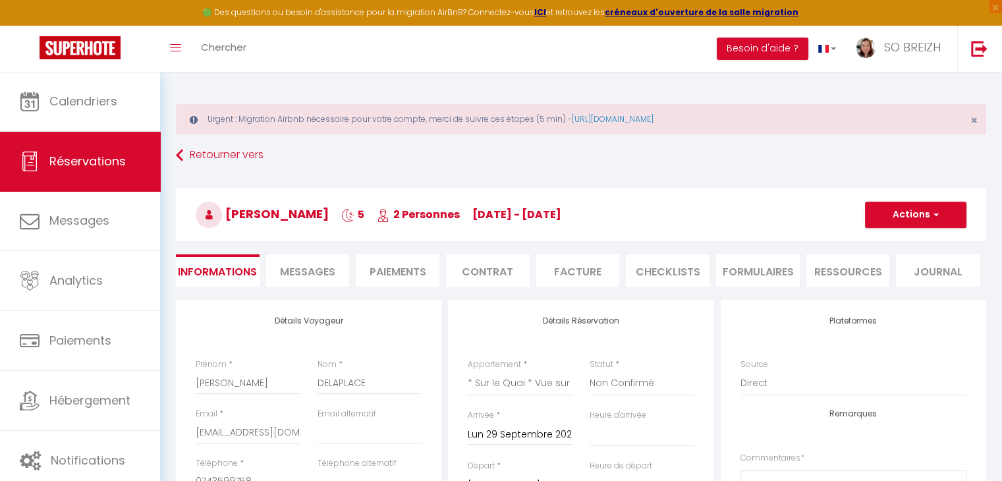
select select
checkbox input "true"
select select "17:00"
select select "10:00"
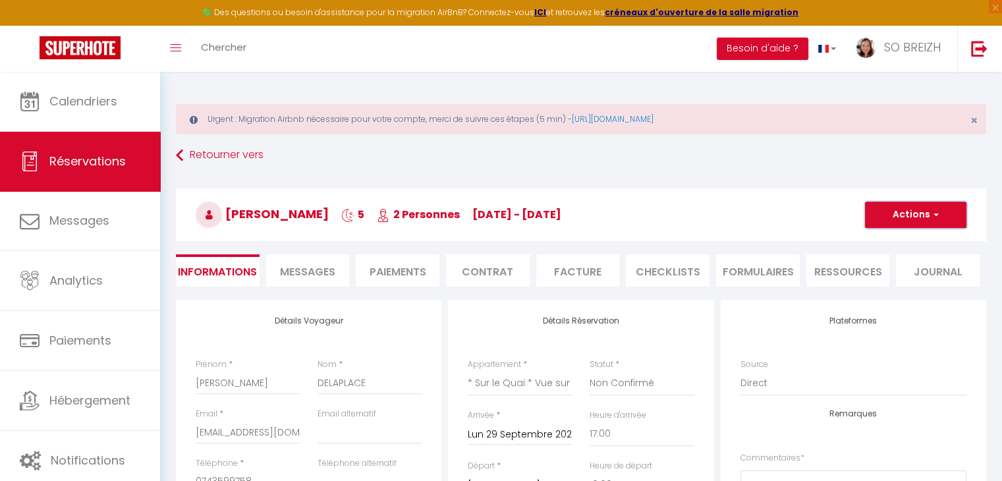
click at [934, 212] on span "button" at bounding box center [934, 215] width 8 height 12
click at [898, 280] on link "Supprimer" at bounding box center [902, 277] width 104 height 17
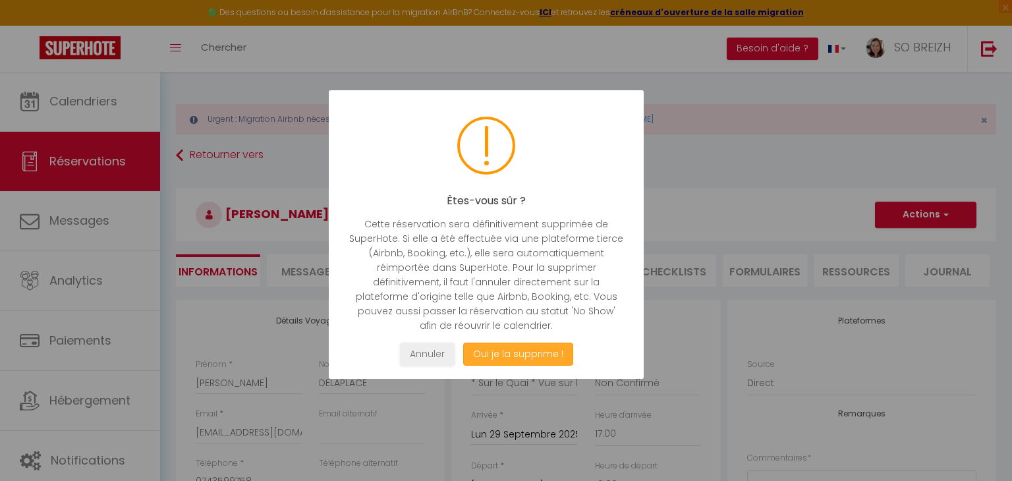
click at [512, 359] on button "Oui je la supprime !" at bounding box center [518, 353] width 110 height 23
select select "not_cancelled"
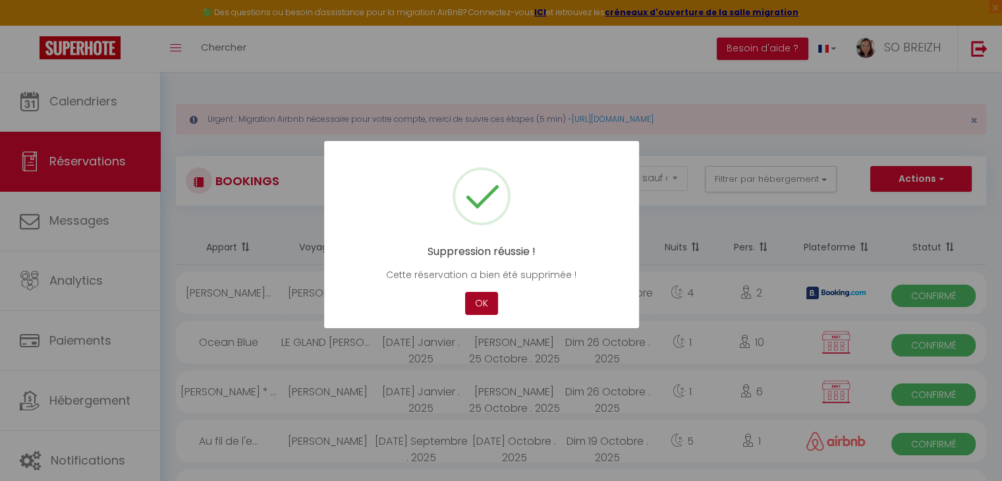
click at [485, 302] on button "OK" at bounding box center [481, 303] width 33 height 23
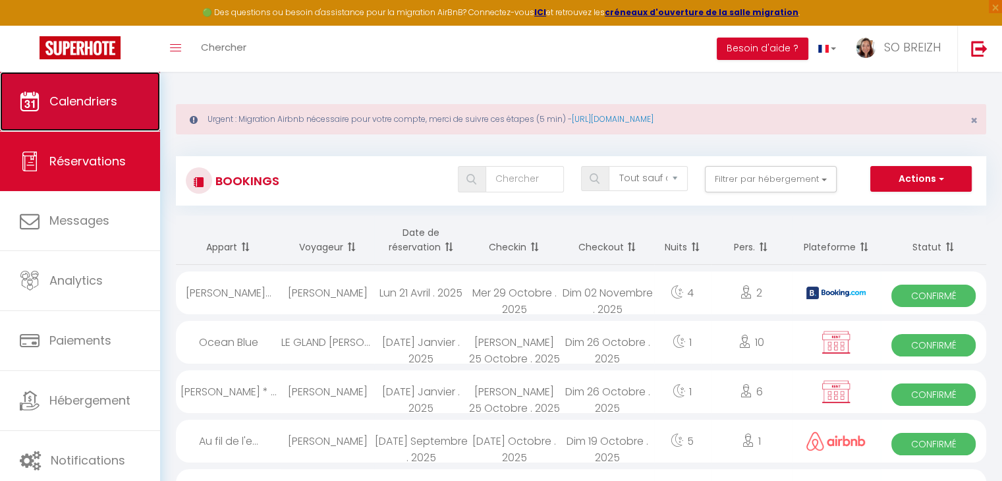
click at [94, 109] on span "Calendriers" at bounding box center [83, 101] width 68 height 16
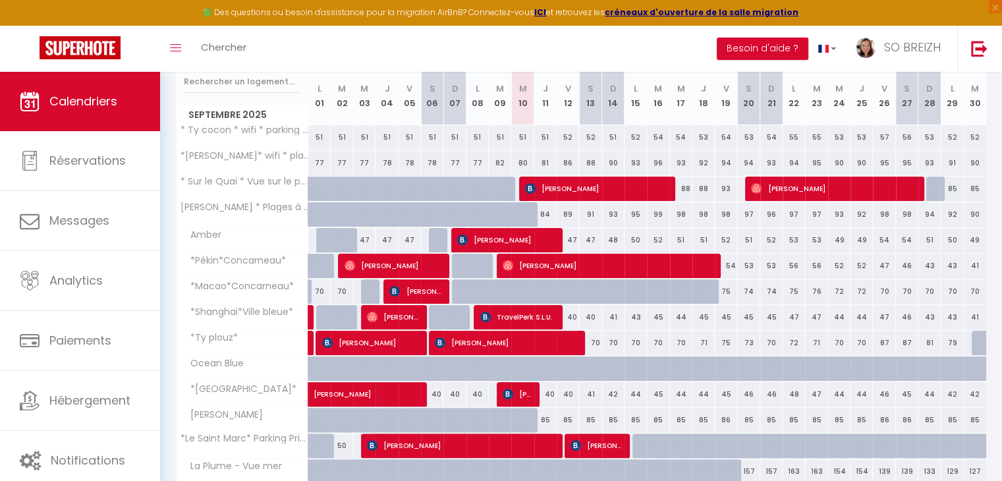
scroll to position [142, 0]
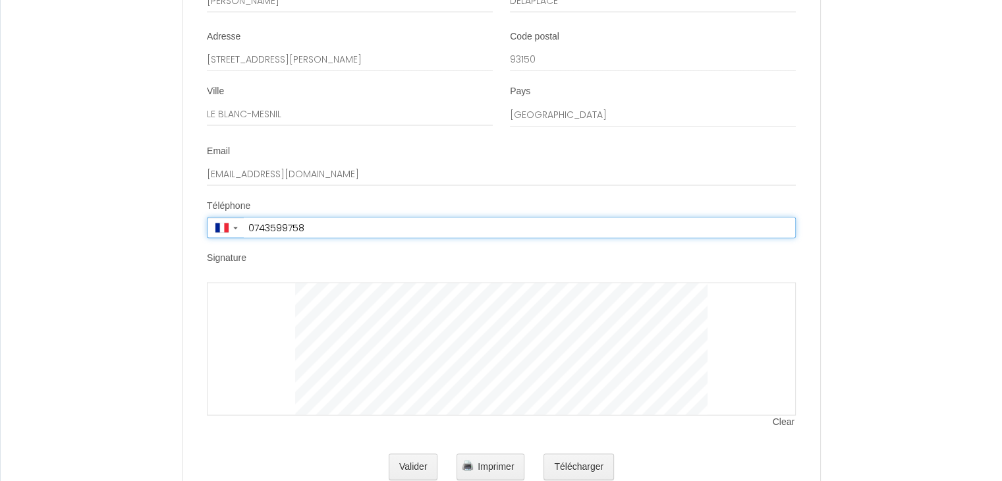
scroll to position [2590, 0]
